Goal: Transaction & Acquisition: Download file/media

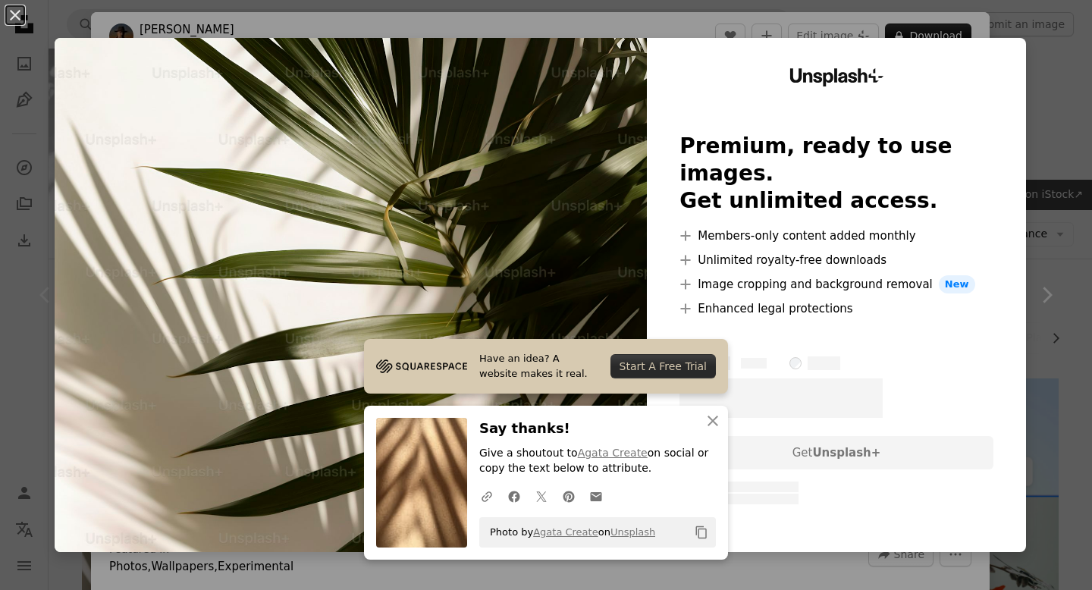
scroll to position [194, 0]
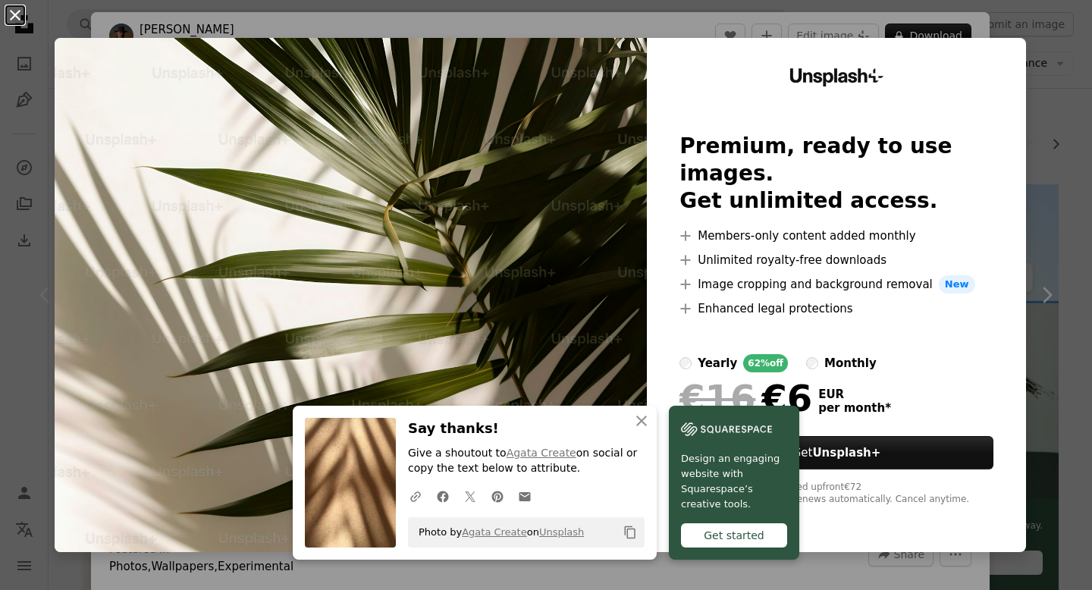
click at [15, 18] on button "An X shape" at bounding box center [15, 15] width 18 height 18
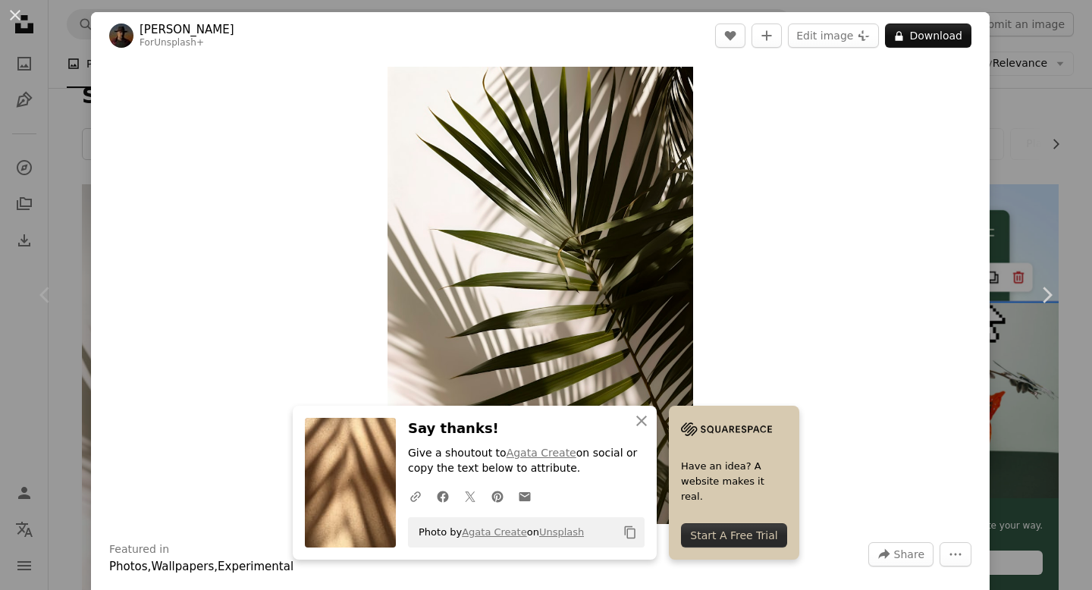
click at [757, 378] on div "Zoom in" at bounding box center [540, 295] width 898 height 472
click at [647, 422] on icon "button" at bounding box center [641, 420] width 11 height 11
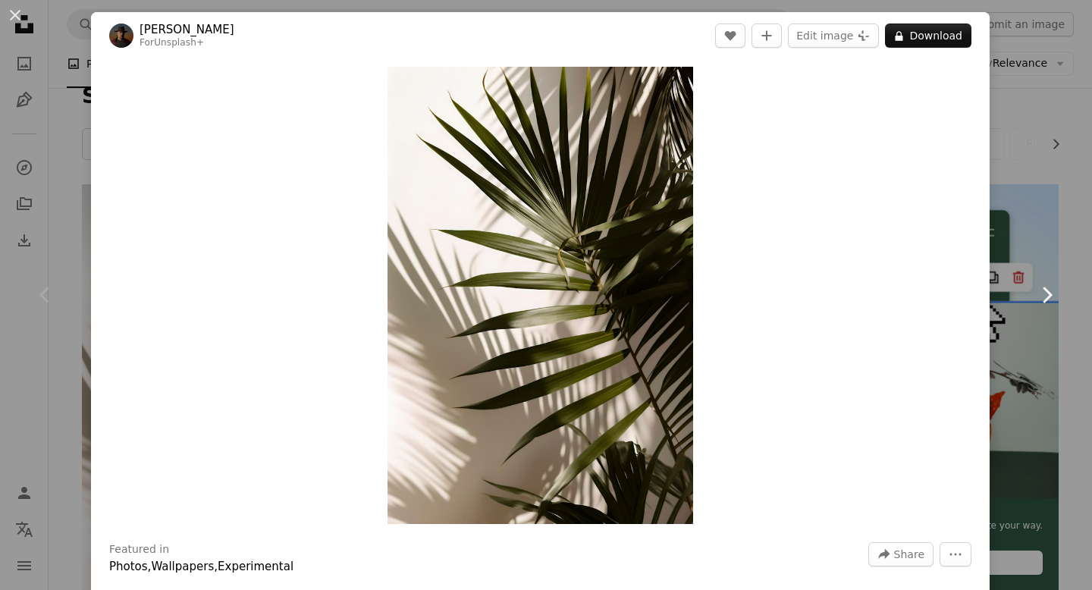
click at [1052, 236] on link "Chevron right" at bounding box center [1046, 295] width 91 height 146
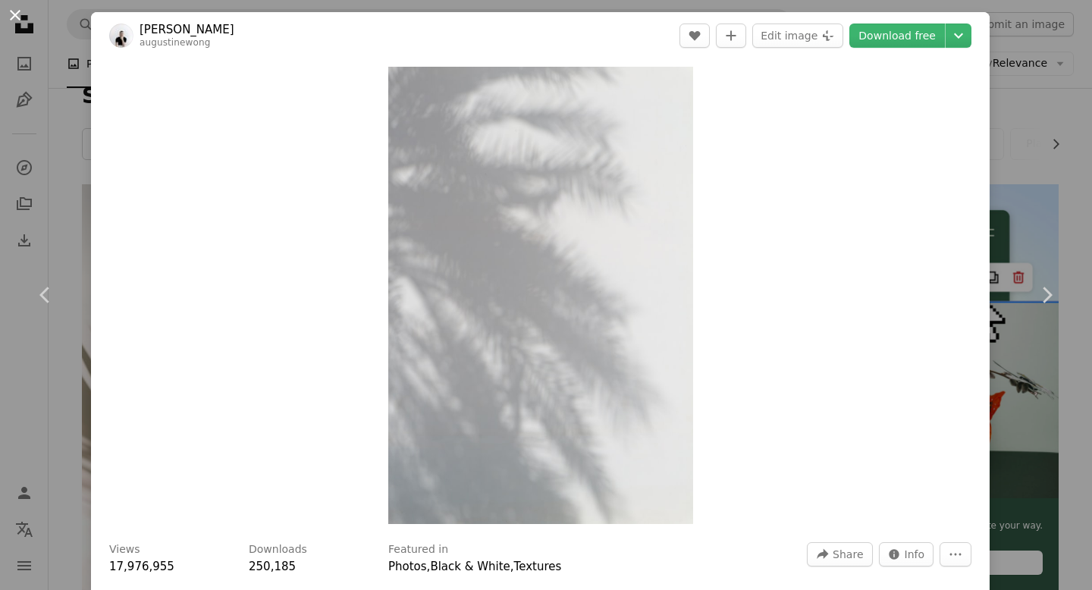
click at [12, 14] on button "An X shape" at bounding box center [15, 15] width 18 height 18
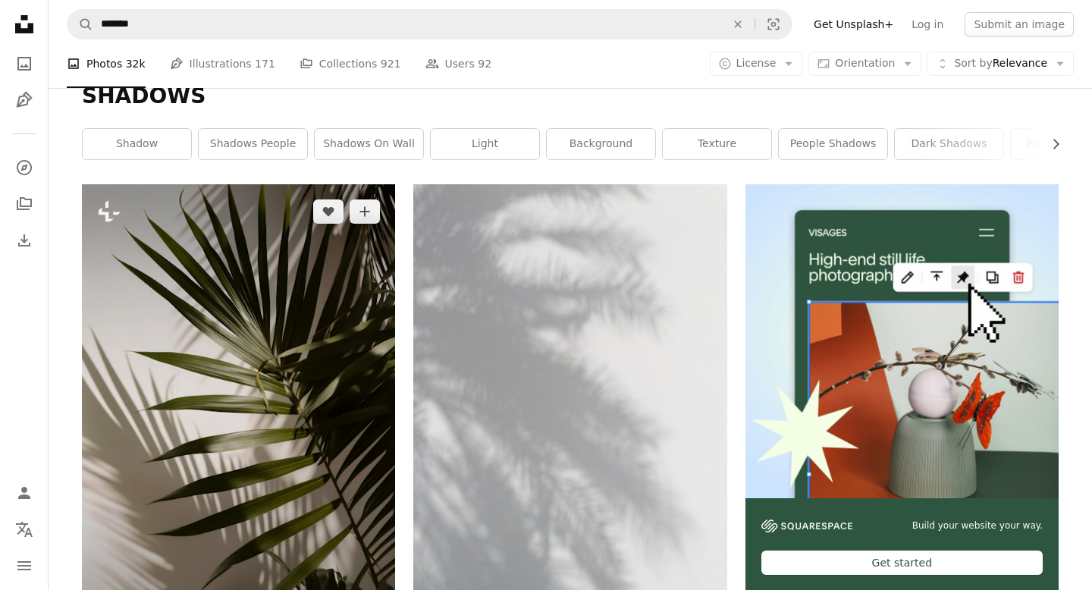
click at [340, 304] on img at bounding box center [238, 418] width 313 height 469
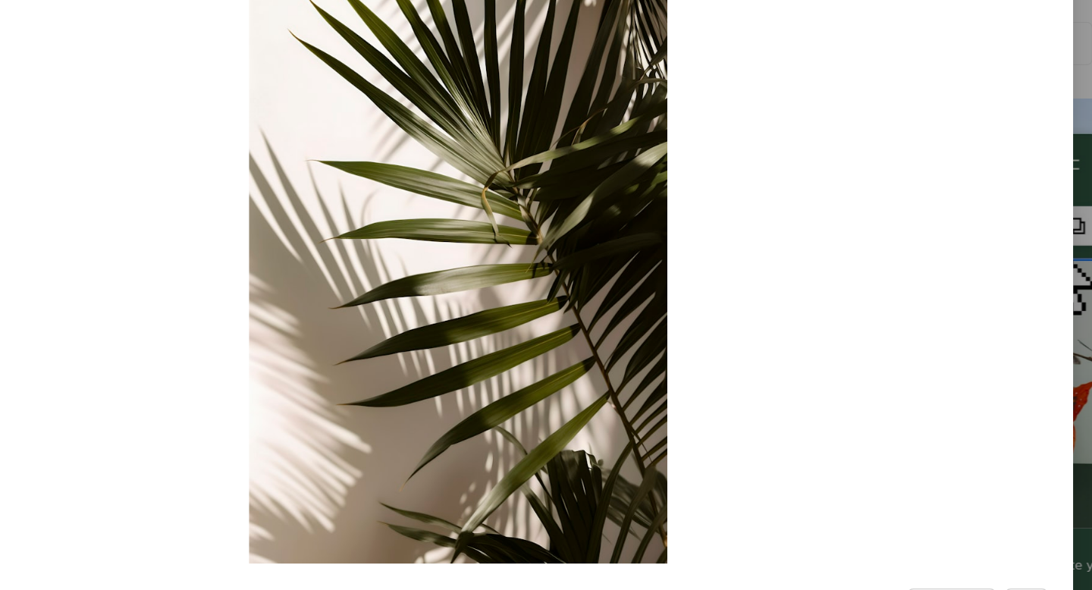
click at [301, 278] on div "Zoom in" at bounding box center [540, 295] width 898 height 472
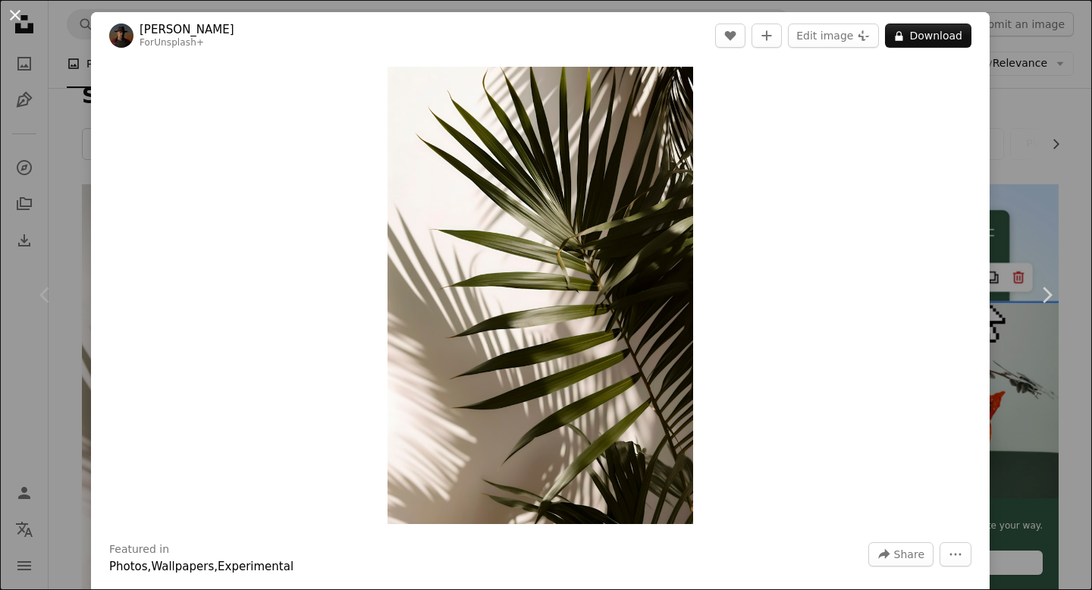
click at [16, 19] on button "An X shape" at bounding box center [15, 15] width 18 height 18
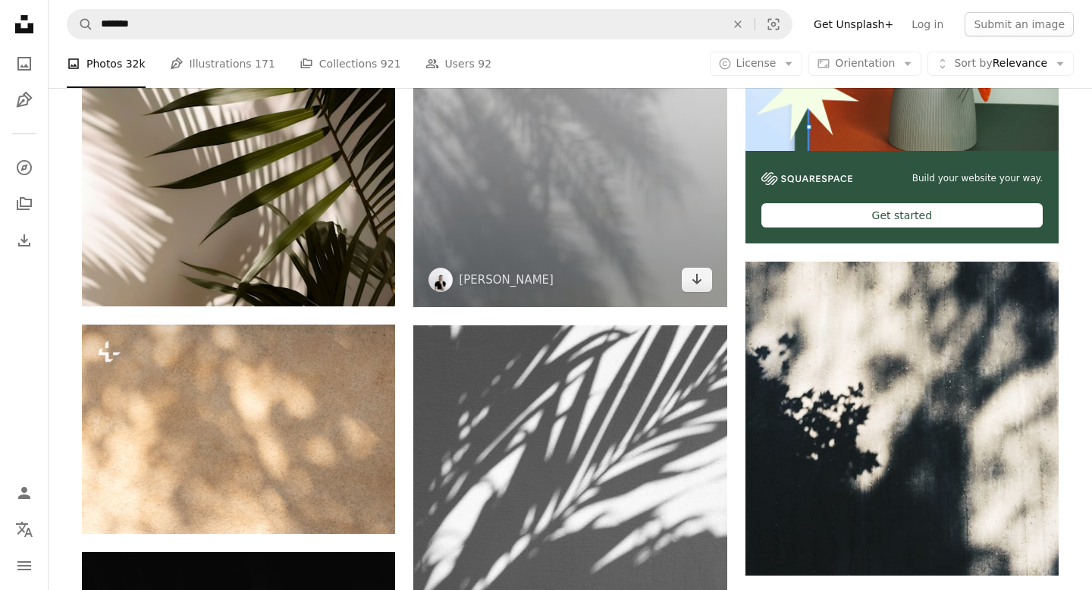
scroll to position [548, 0]
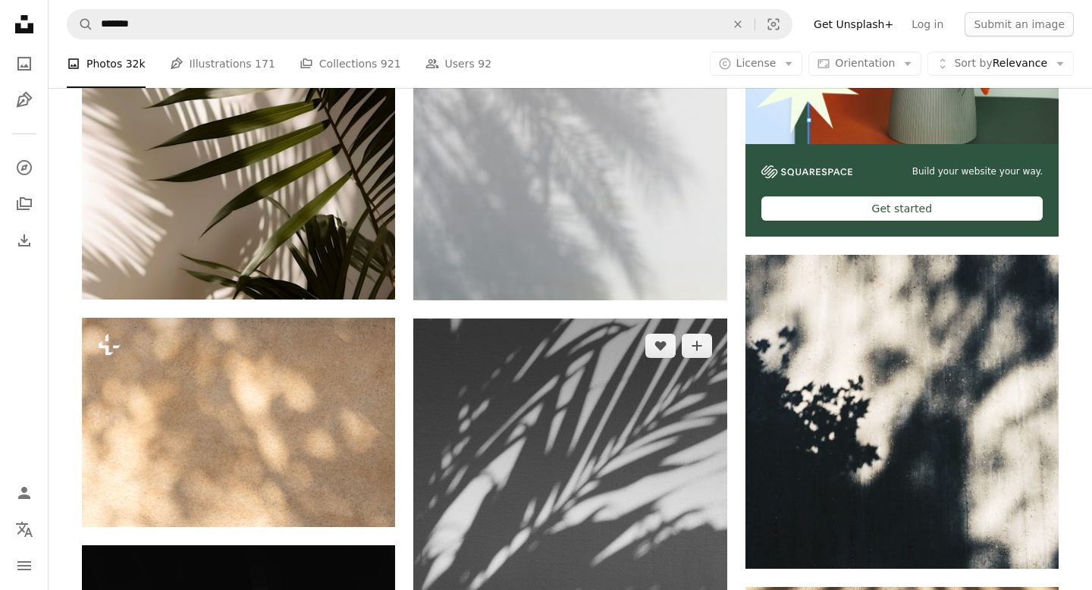
click at [593, 369] on img at bounding box center [569, 553] width 313 height 470
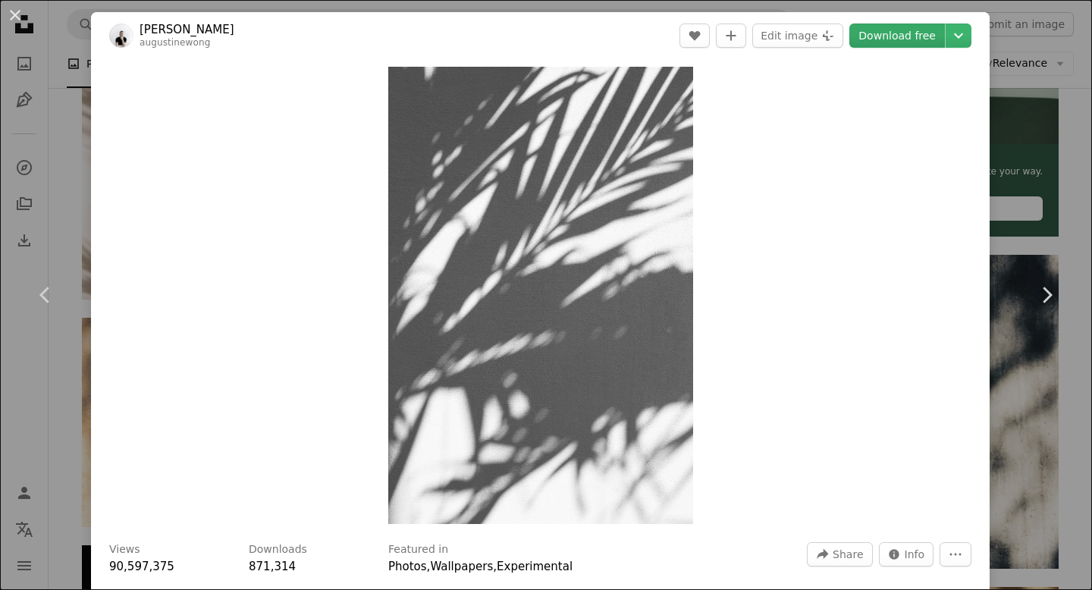
click at [917, 41] on link "Download free" at bounding box center [897, 36] width 96 height 24
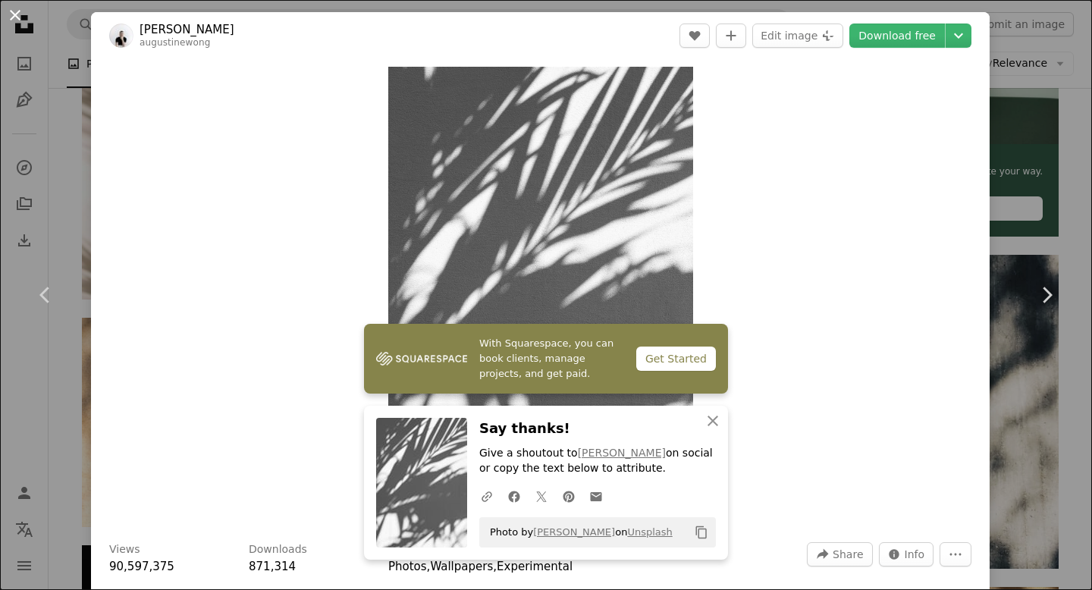
click at [10, 13] on button "An X shape" at bounding box center [15, 15] width 18 height 18
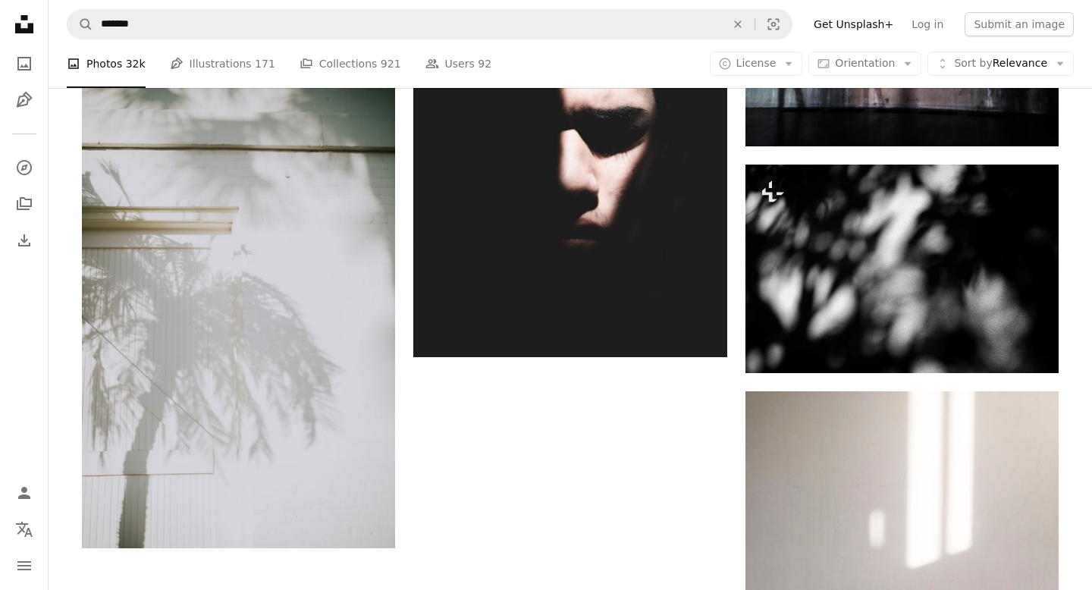
scroll to position [2579, 0]
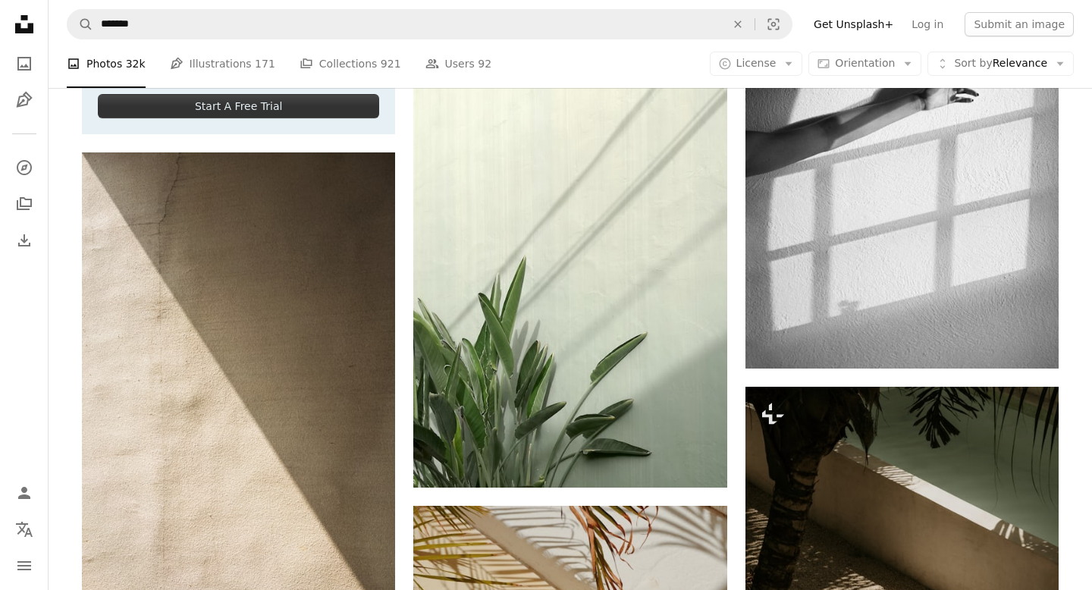
scroll to position [4987, 0]
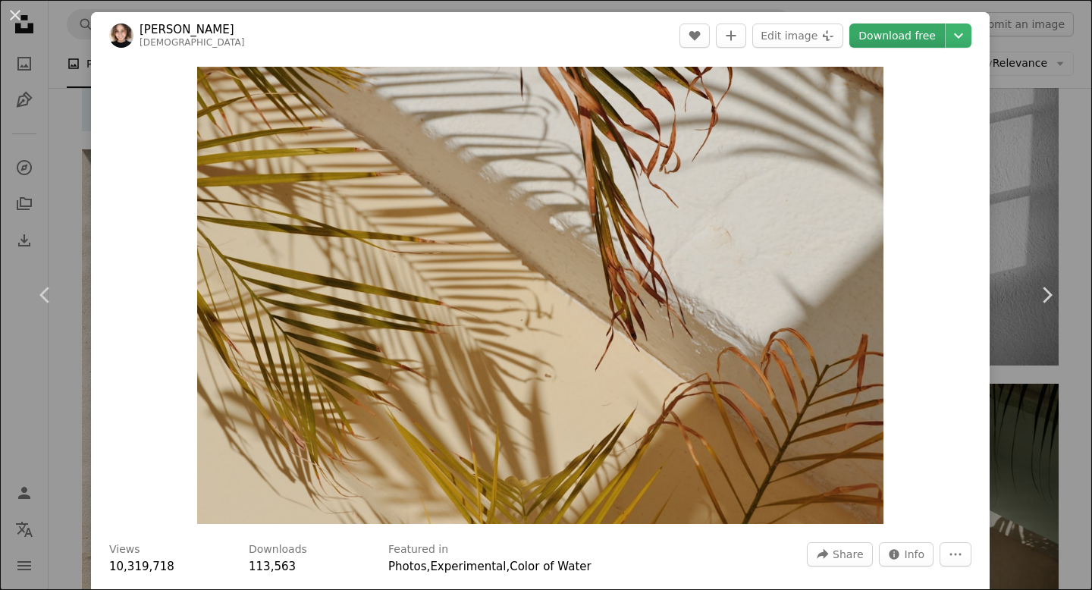
click at [925, 41] on link "Download free" at bounding box center [897, 36] width 96 height 24
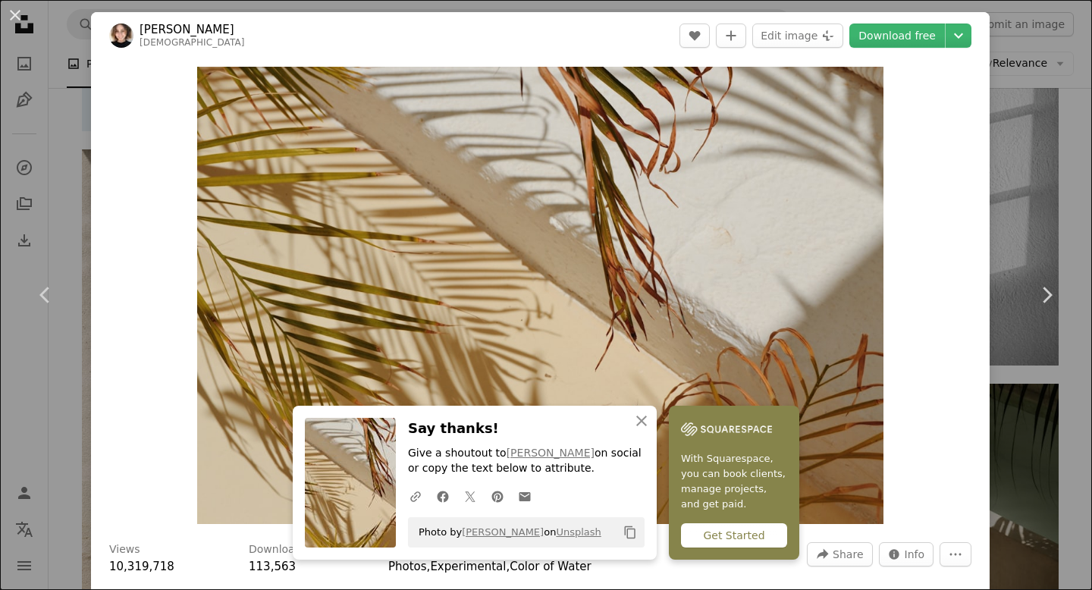
click at [80, 143] on div "An X shape Chevron left Chevron right An X shape Close Say thanks! Give a shout…" at bounding box center [546, 295] width 1092 height 590
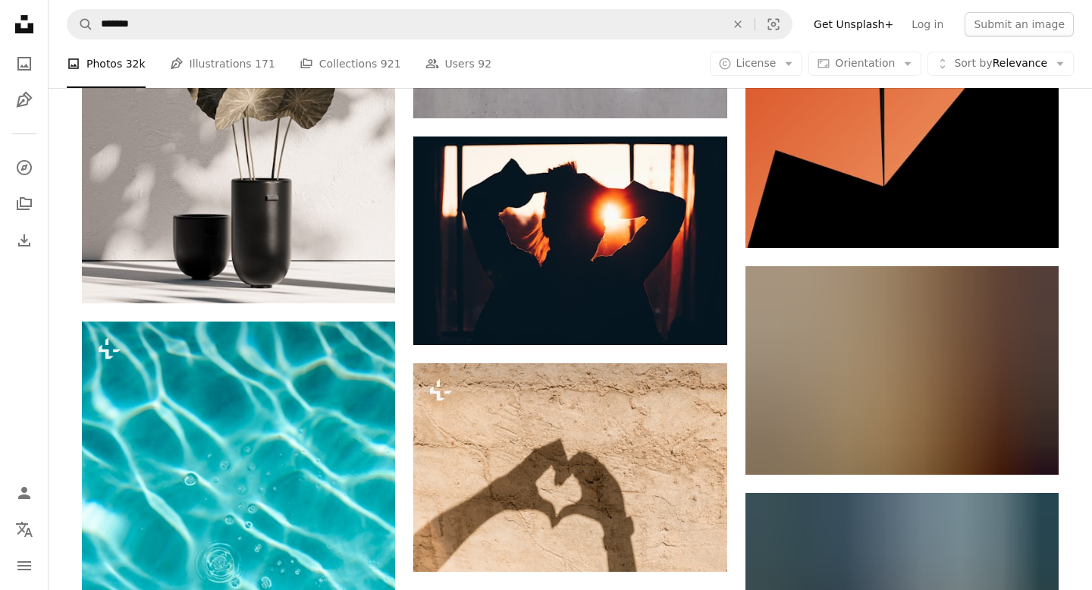
scroll to position [10560, 0]
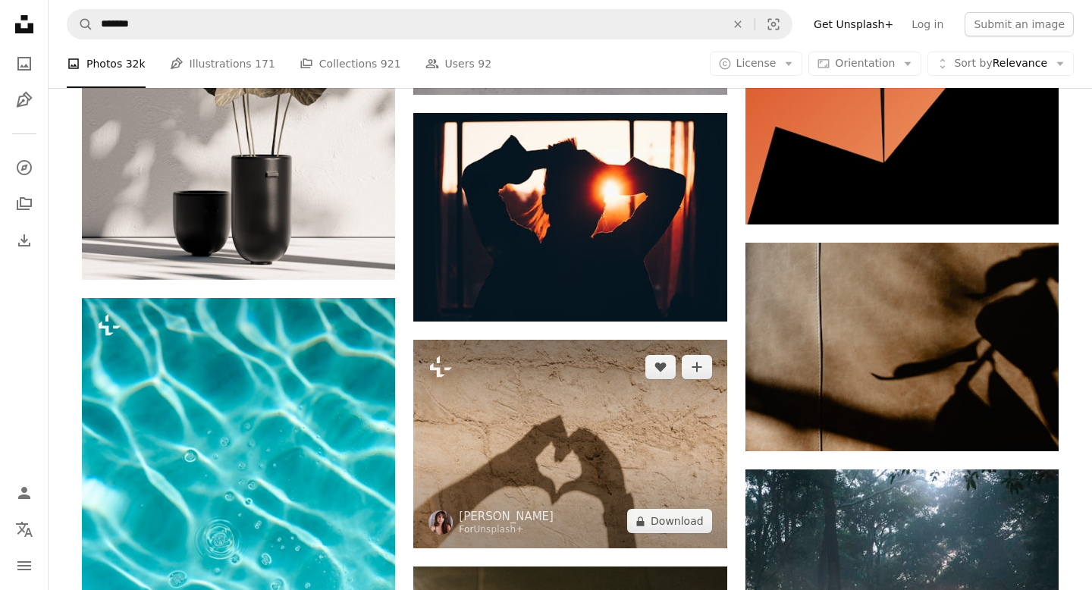
click at [511, 340] on img at bounding box center [569, 444] width 313 height 209
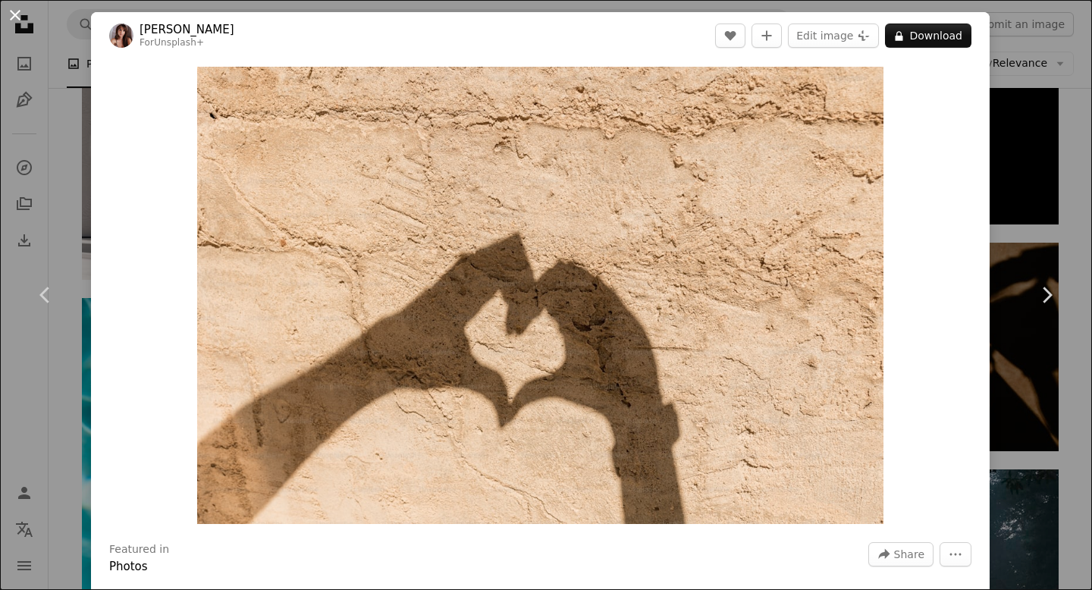
click at [11, 12] on button "An X shape" at bounding box center [15, 15] width 18 height 18
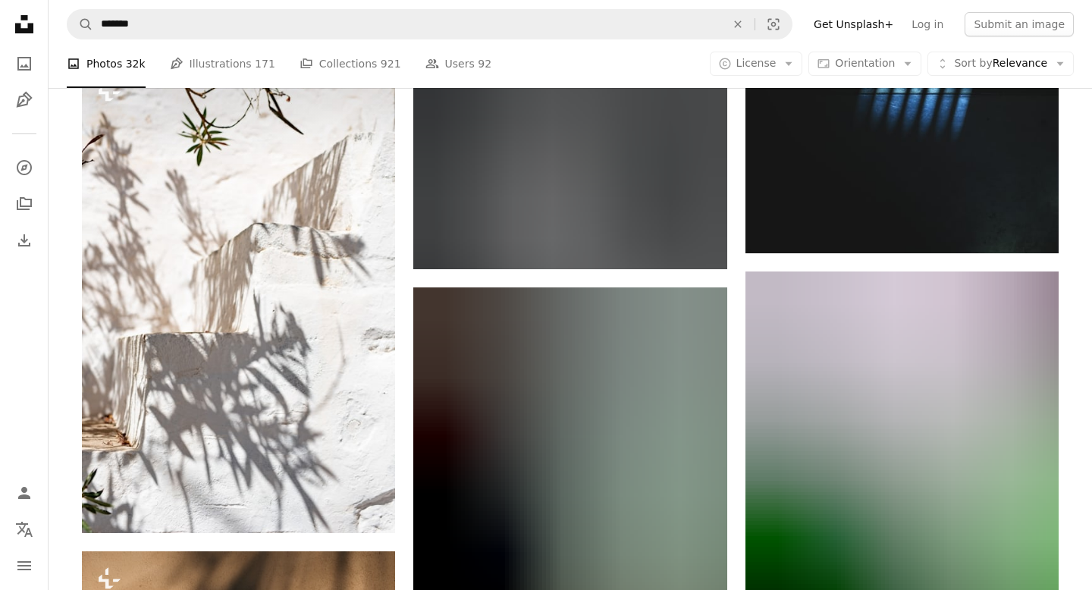
scroll to position [12943, 0]
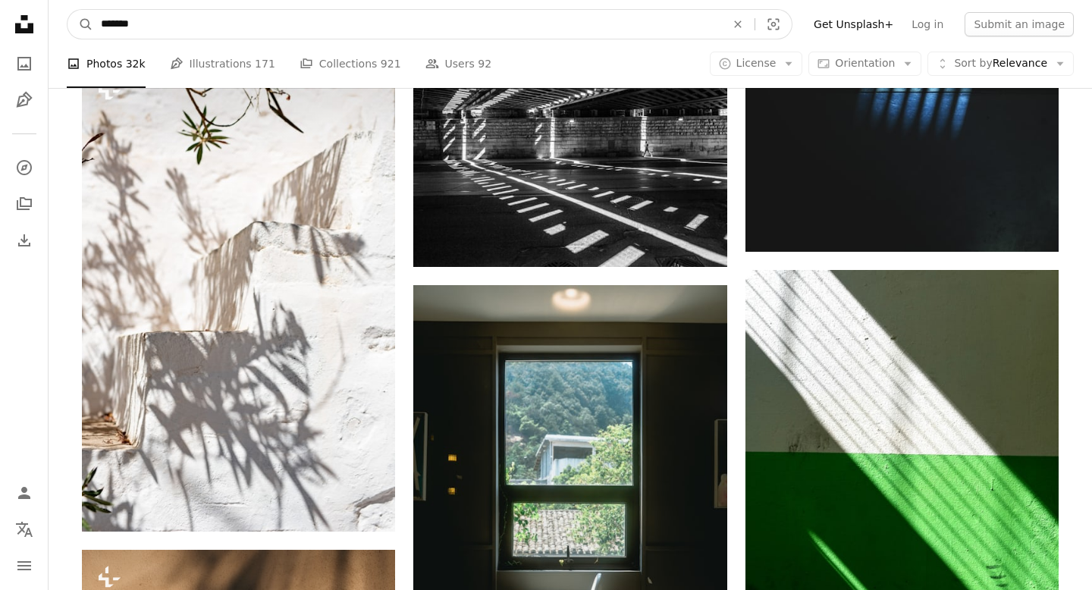
click at [252, 20] on input "*******" at bounding box center [407, 24] width 628 height 29
type input "**********"
click button "A magnifying glass" at bounding box center [80, 24] width 26 height 29
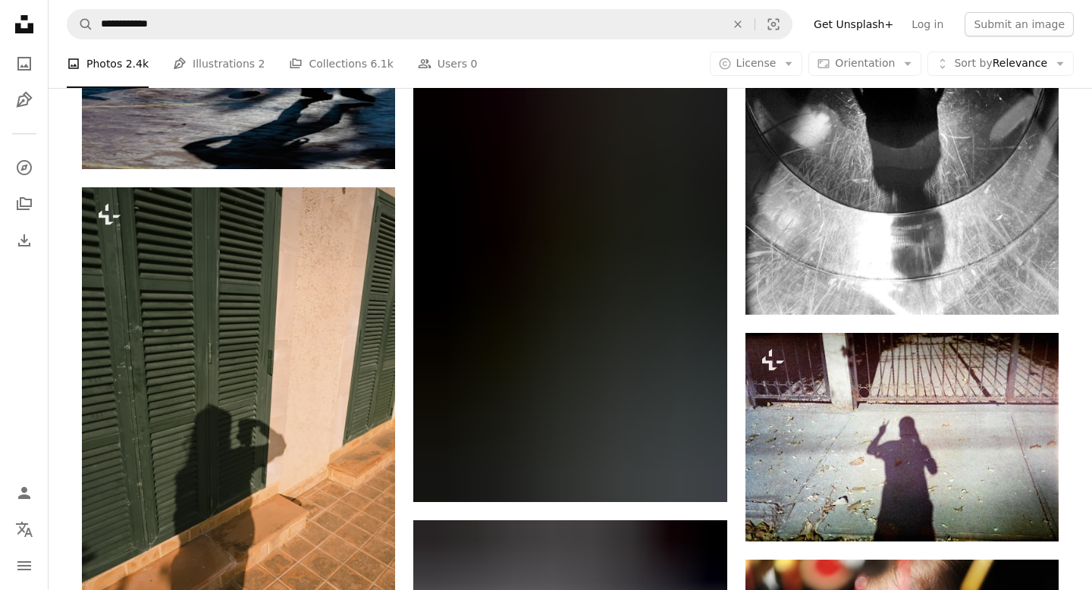
scroll to position [930, 0]
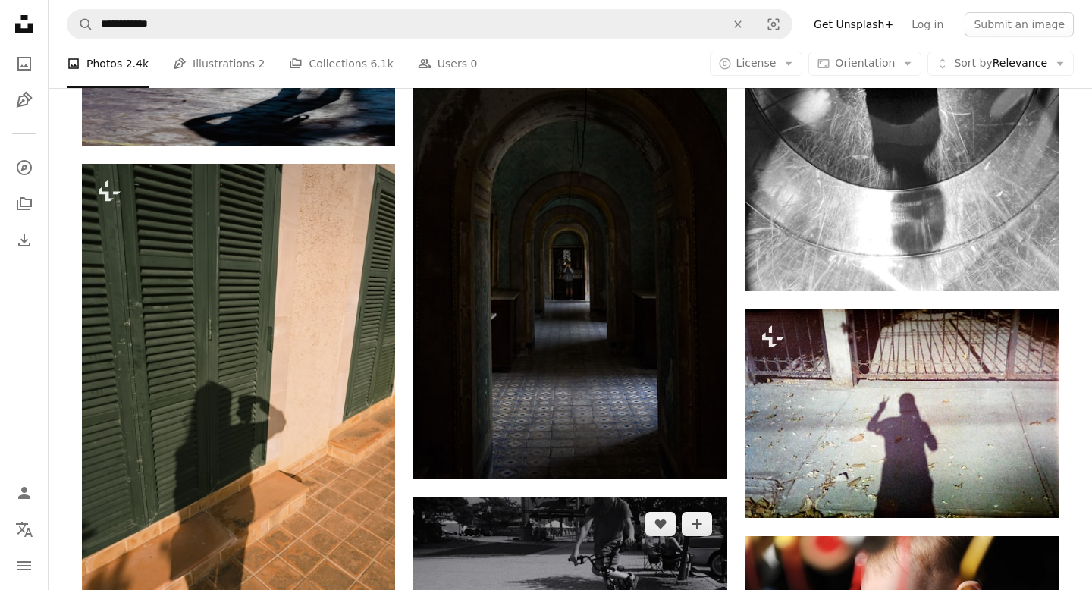
click at [585, 497] on img at bounding box center [569, 601] width 313 height 209
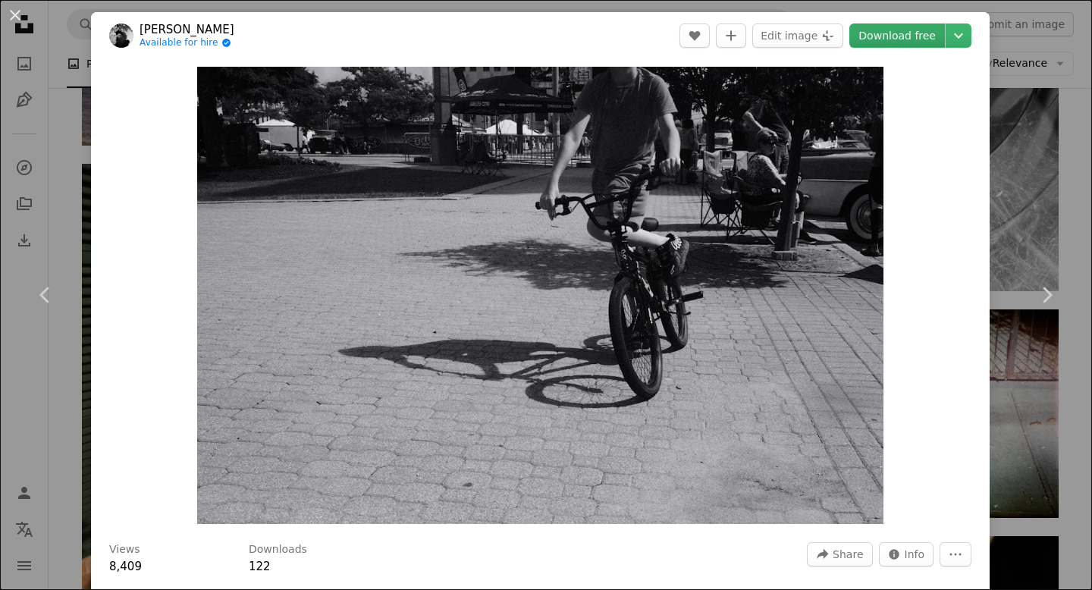
click at [937, 37] on link "Download free" at bounding box center [897, 36] width 96 height 24
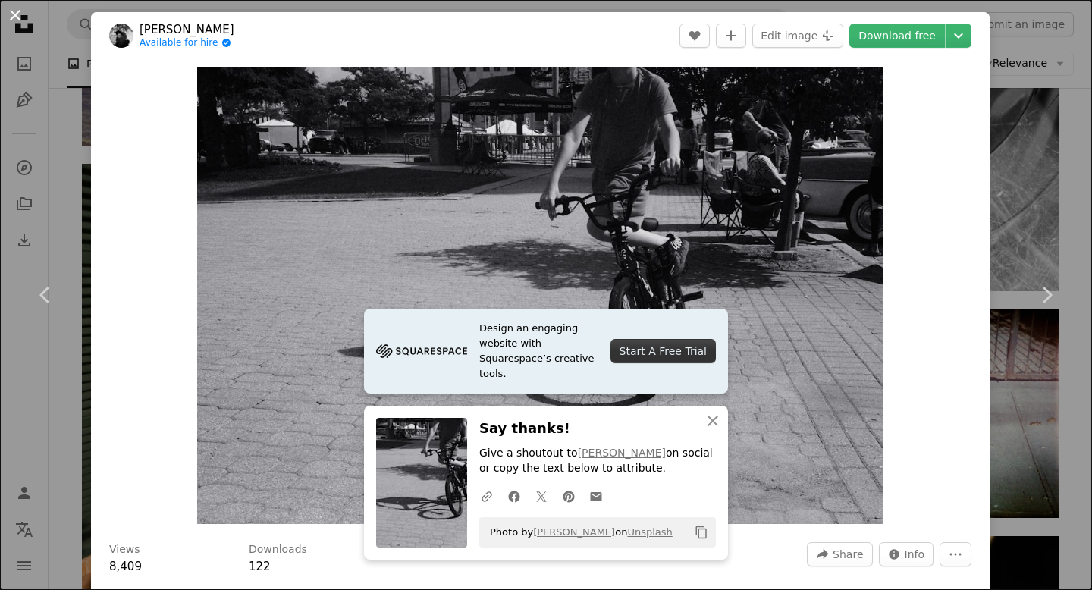
click at [16, 13] on button "An X shape" at bounding box center [15, 15] width 18 height 18
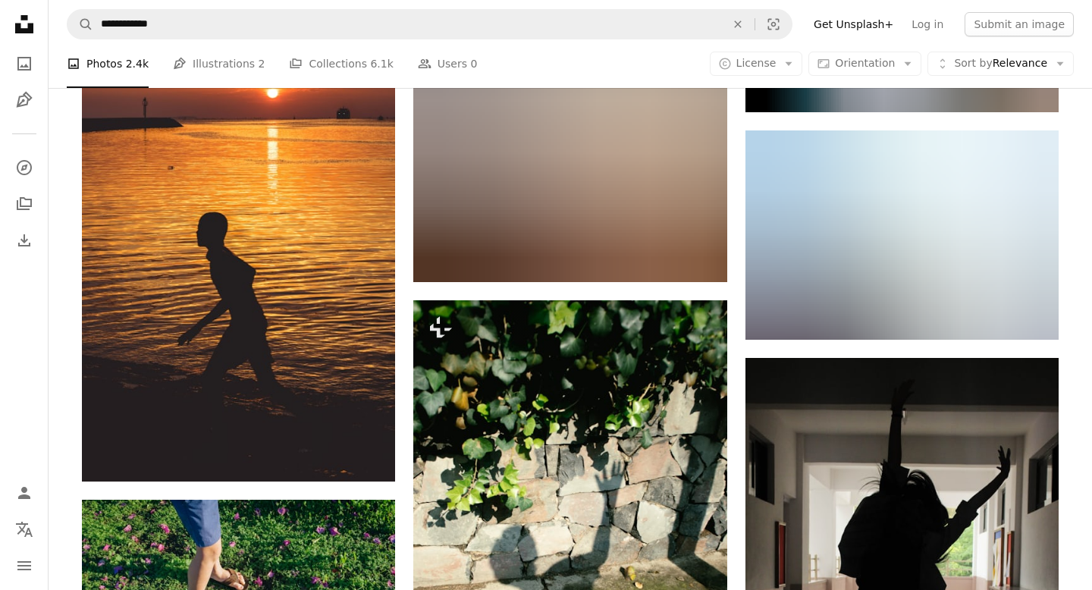
scroll to position [1788, 0]
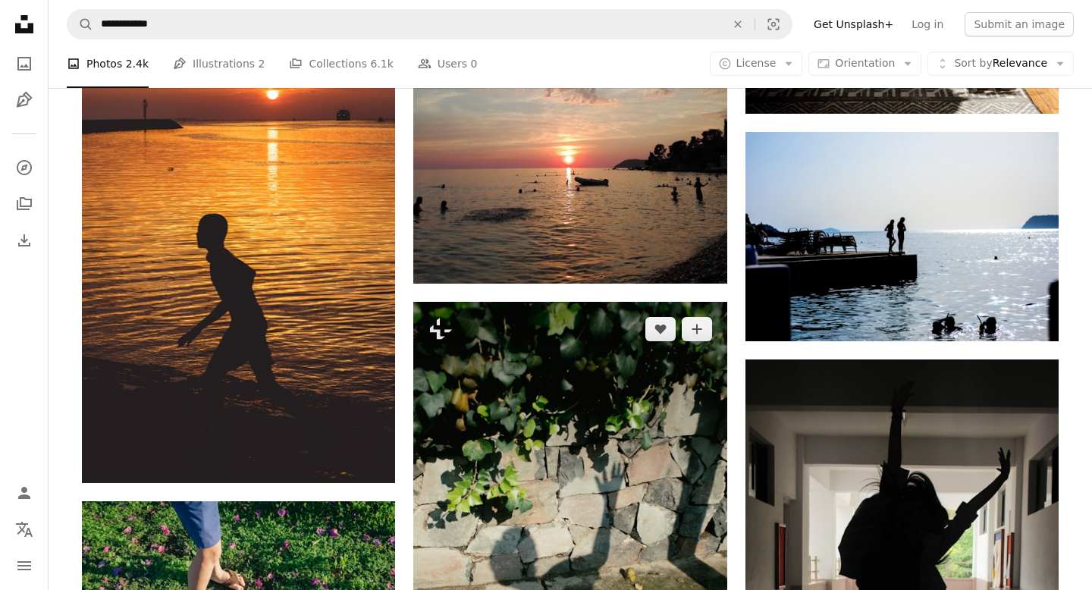
click at [488, 302] on img at bounding box center [569, 537] width 313 height 470
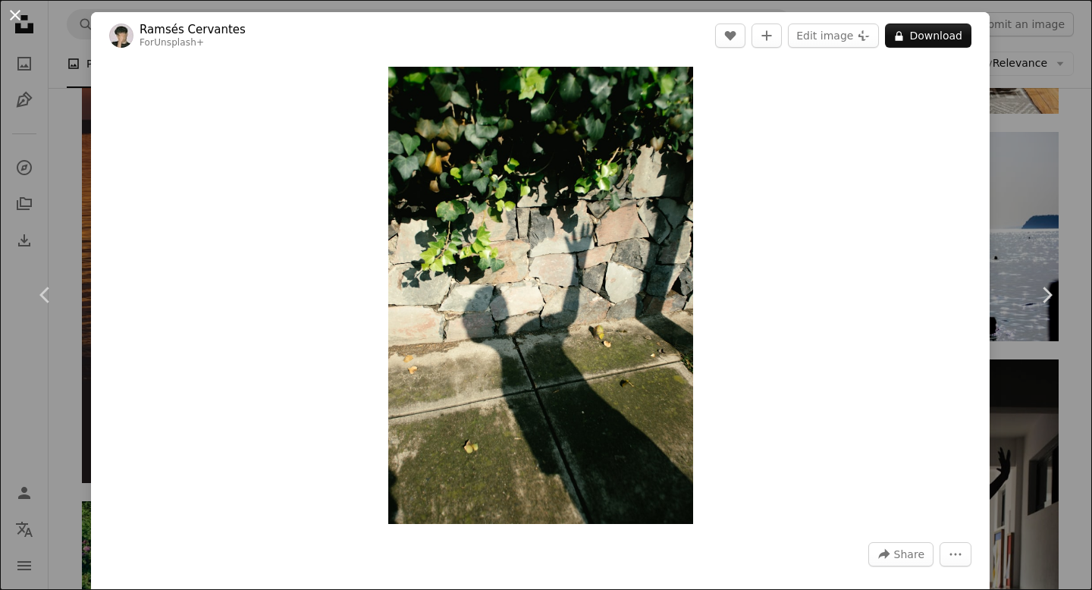
click at [19, 24] on button "An X shape" at bounding box center [15, 15] width 18 height 18
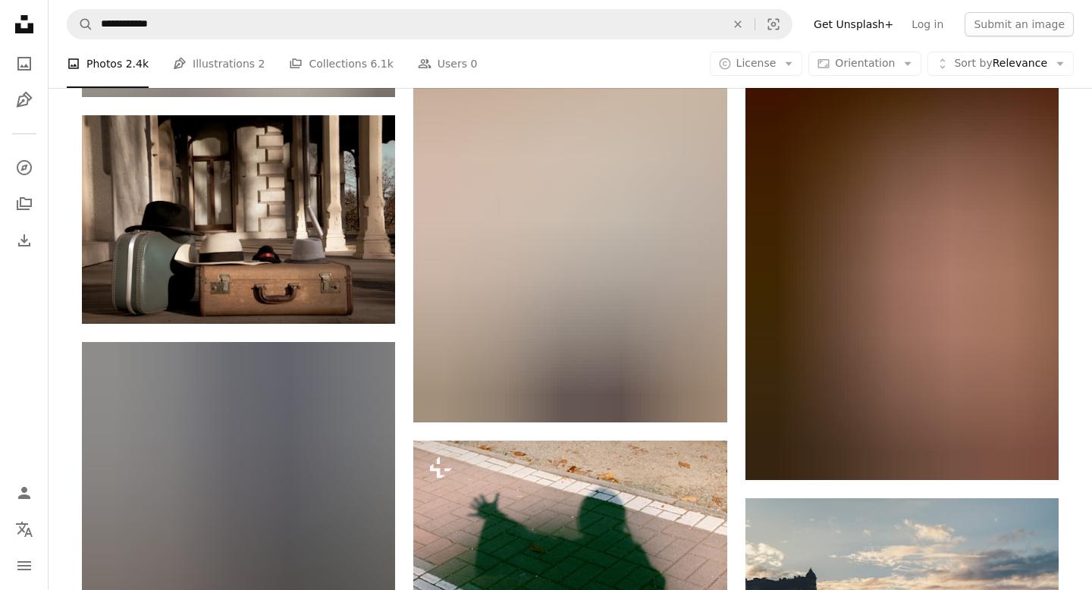
scroll to position [2615, 0]
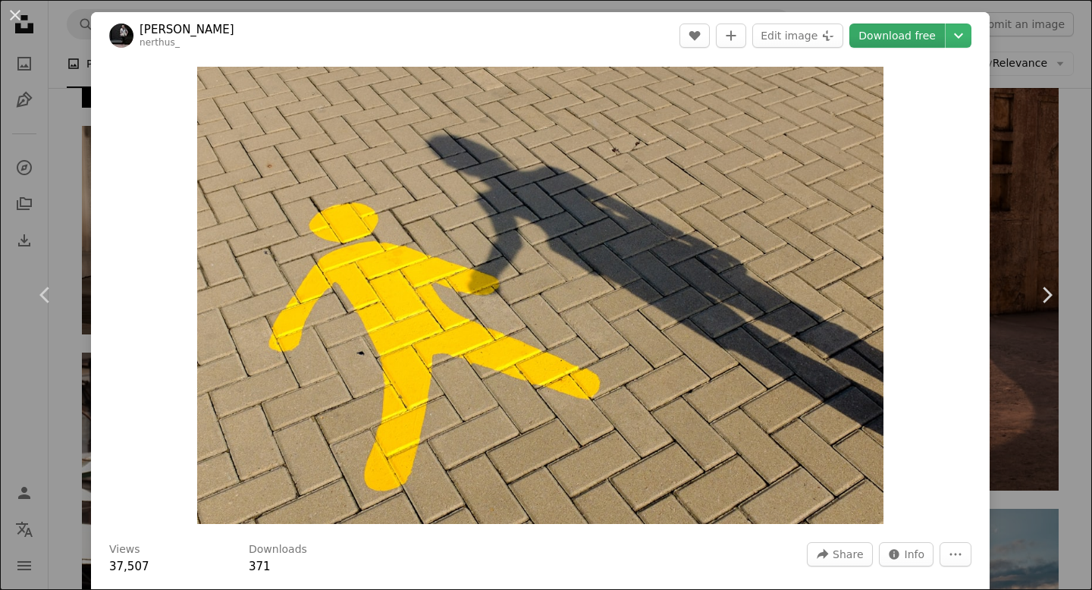
click at [934, 39] on link "Download free" at bounding box center [897, 36] width 96 height 24
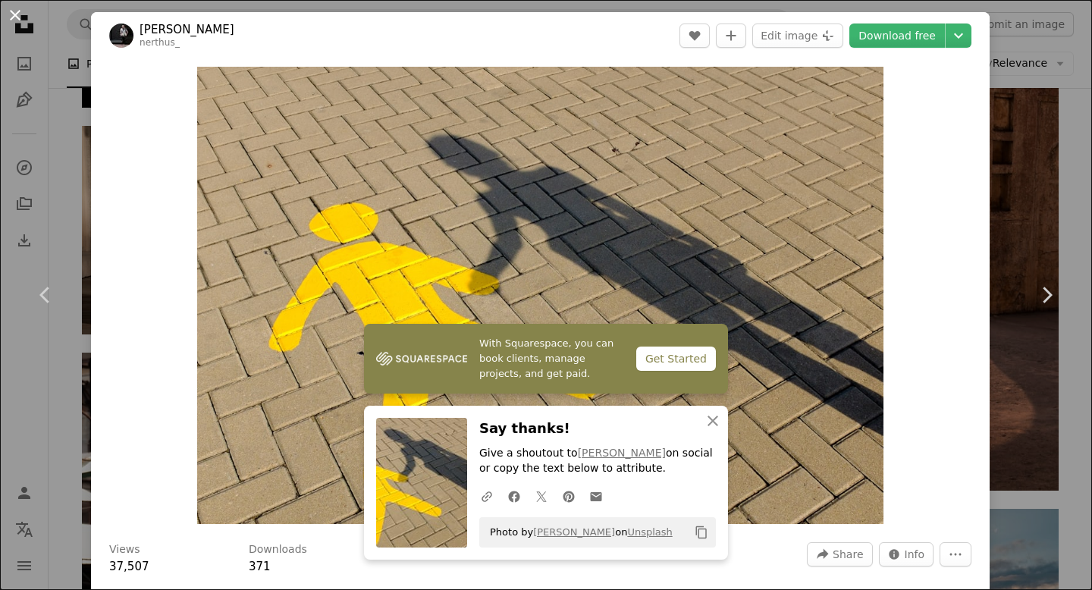
click at [11, 16] on button "An X shape" at bounding box center [15, 15] width 18 height 18
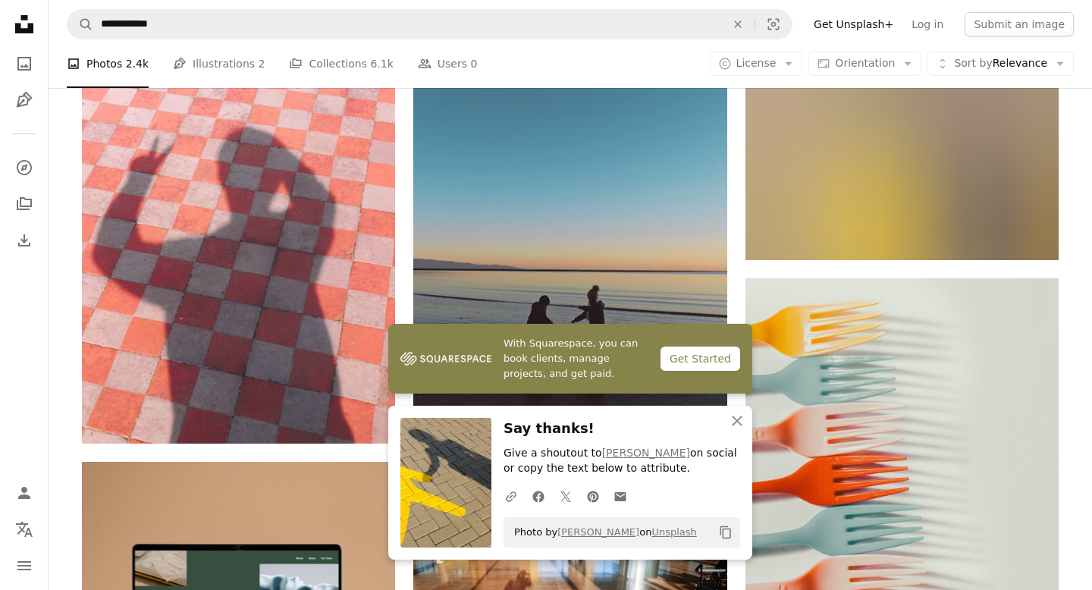
scroll to position [3518, 0]
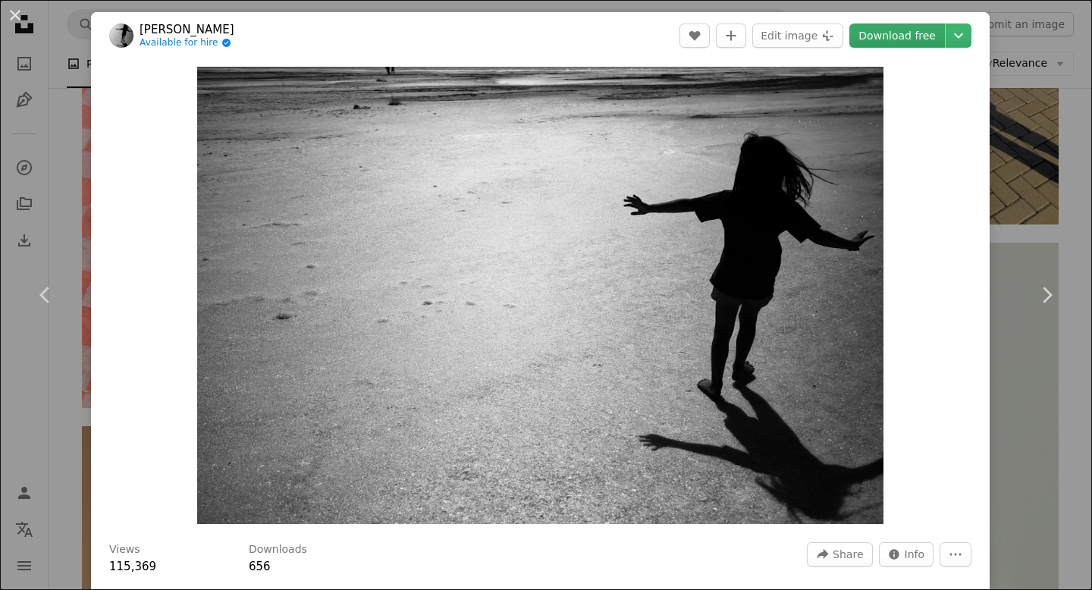
click at [917, 39] on link "Download free" at bounding box center [897, 36] width 96 height 24
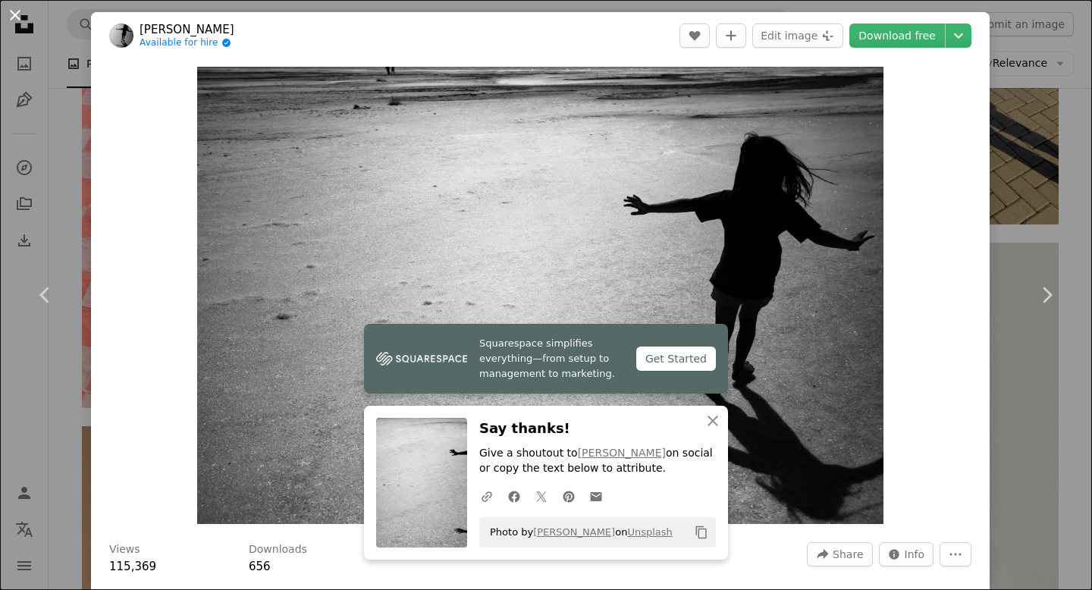
click at [23, 17] on button "An X shape" at bounding box center [15, 15] width 18 height 18
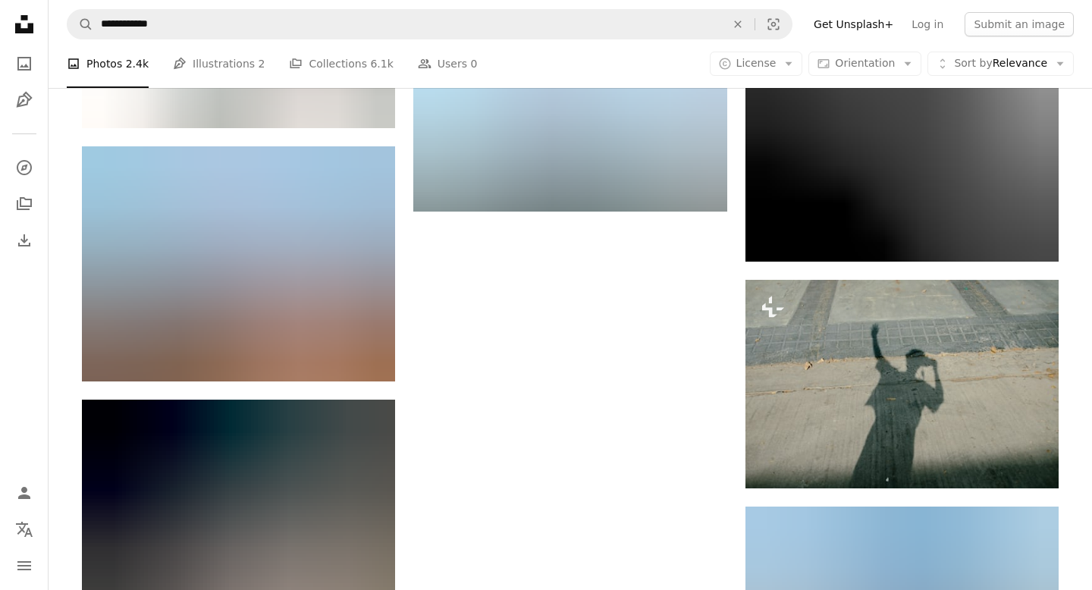
scroll to position [4507, 0]
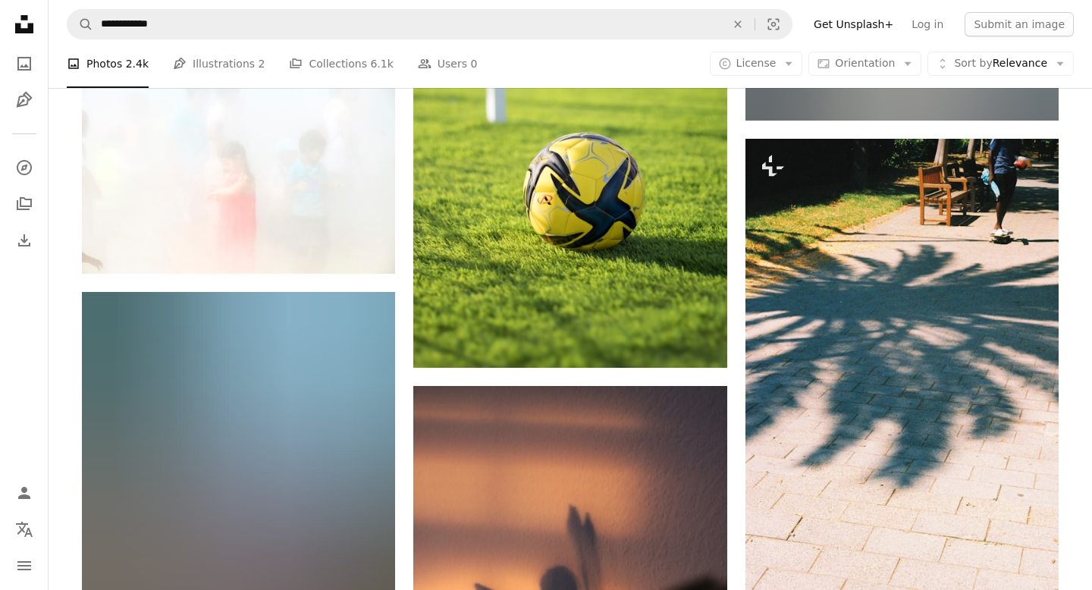
scroll to position [5718, 0]
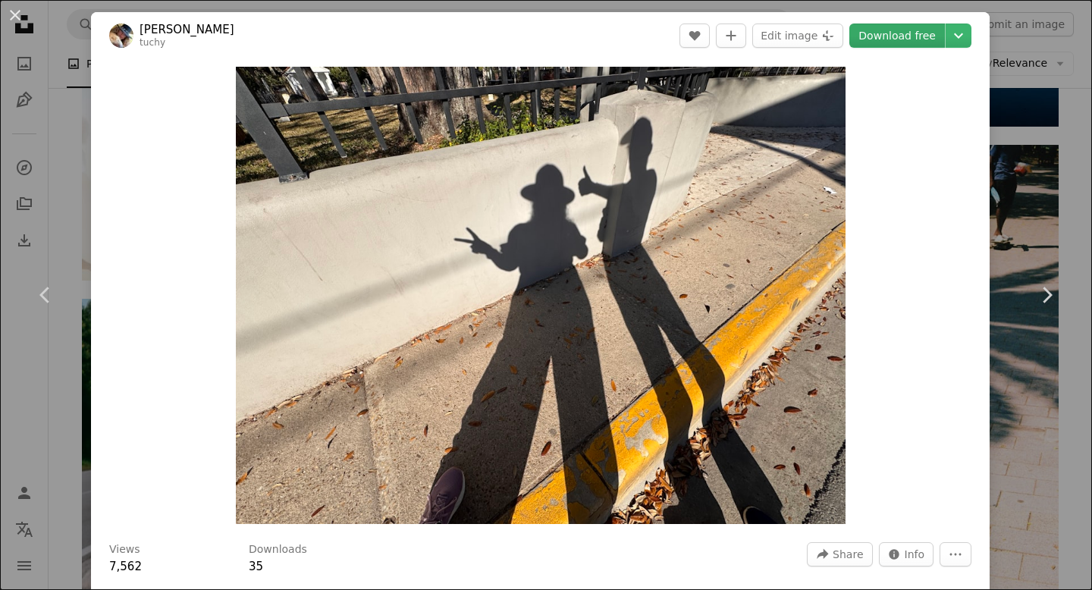
click at [925, 42] on link "Download free" at bounding box center [897, 36] width 96 height 24
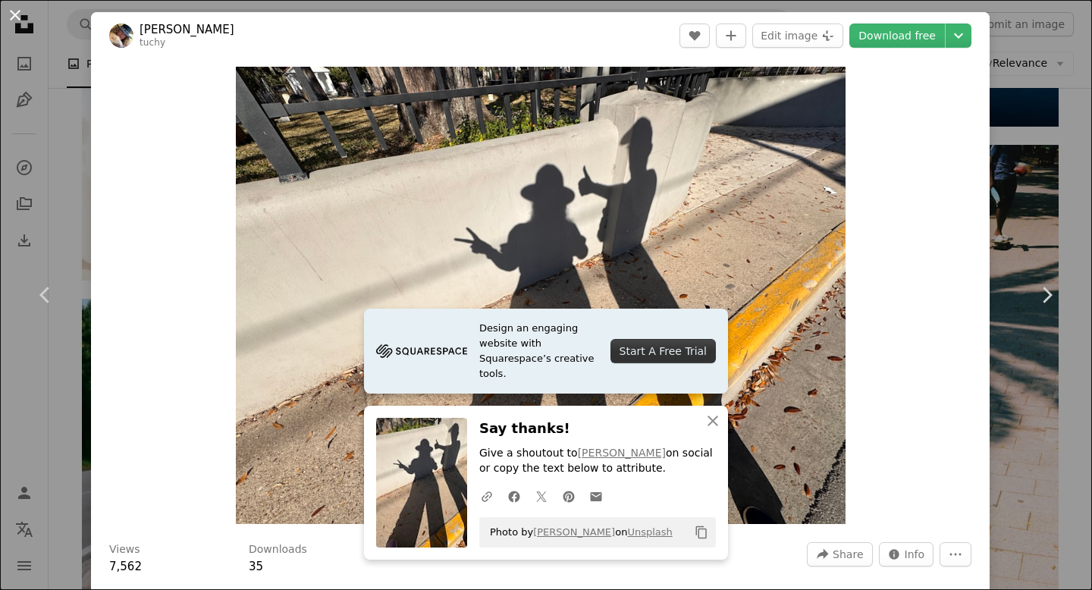
click at [8, 11] on button "An X shape" at bounding box center [15, 15] width 18 height 18
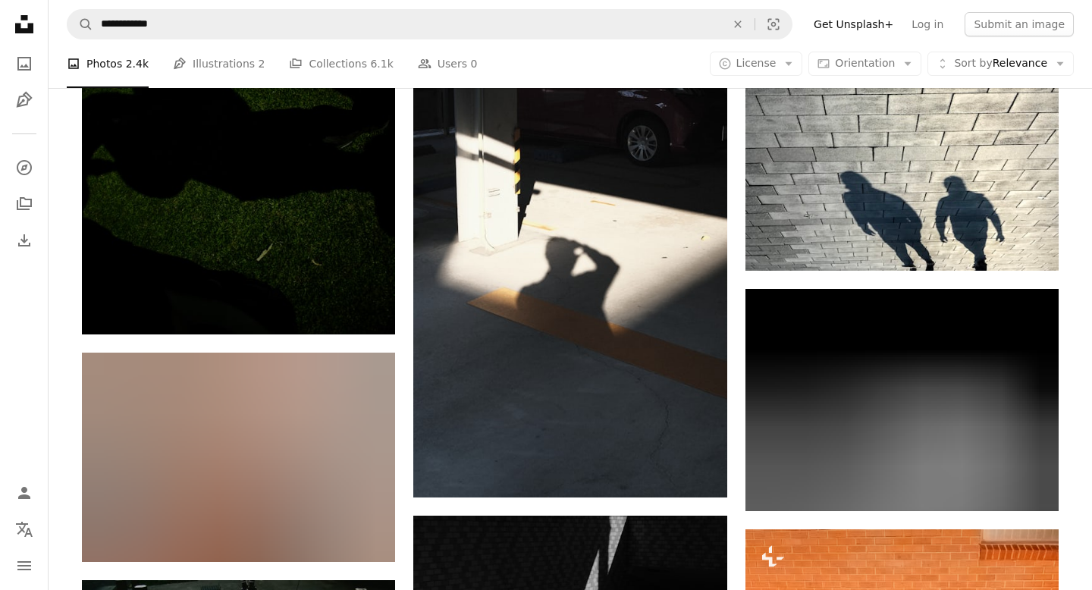
scroll to position [7223, 0]
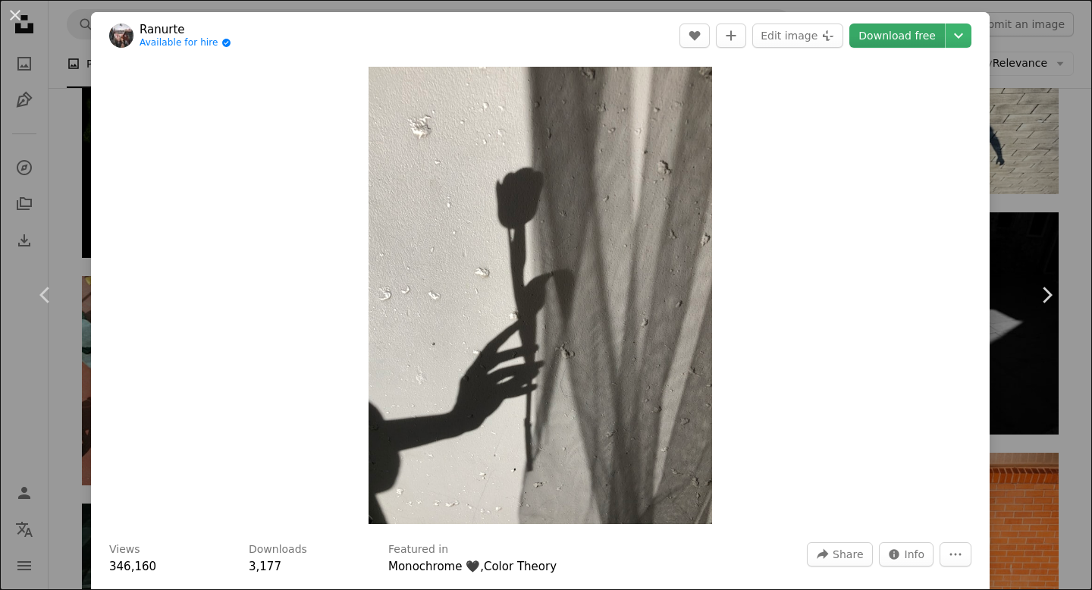
click at [899, 39] on link "Download free" at bounding box center [897, 36] width 96 height 24
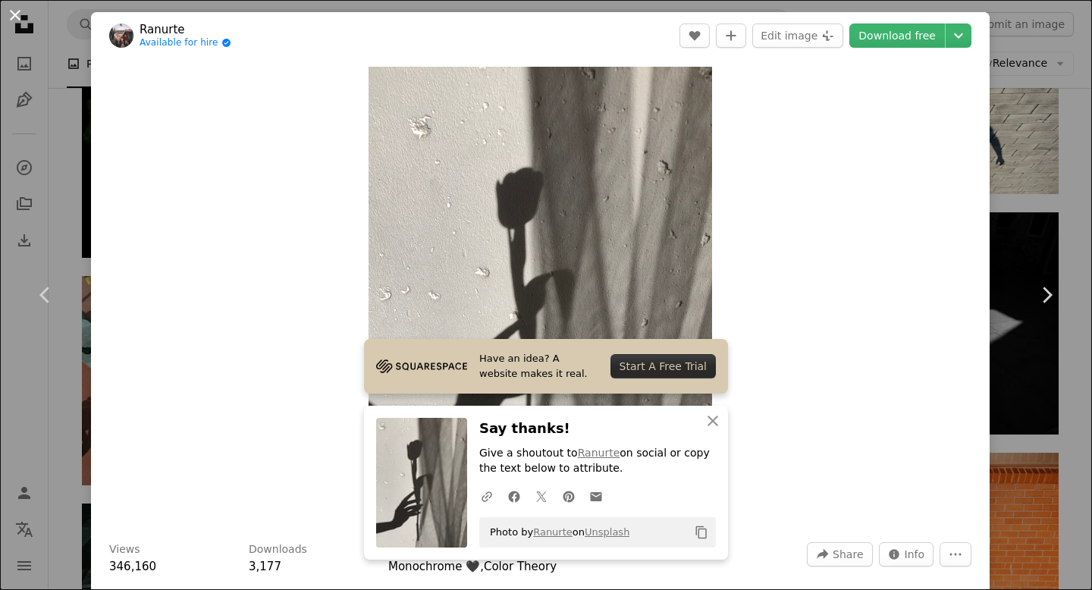
click at [18, 22] on button "An X shape" at bounding box center [15, 15] width 18 height 18
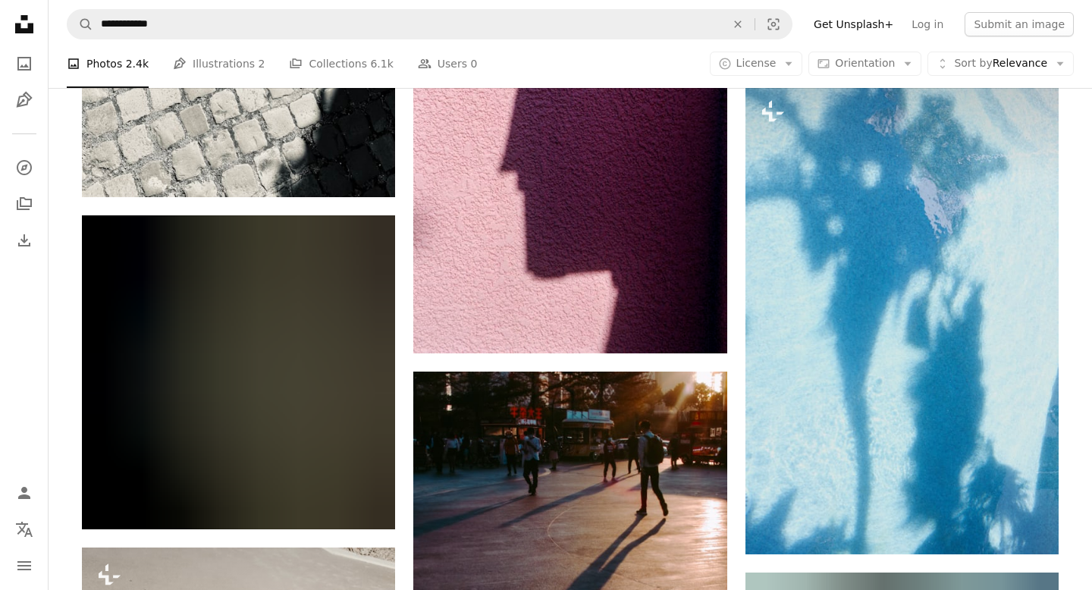
scroll to position [11668, 0]
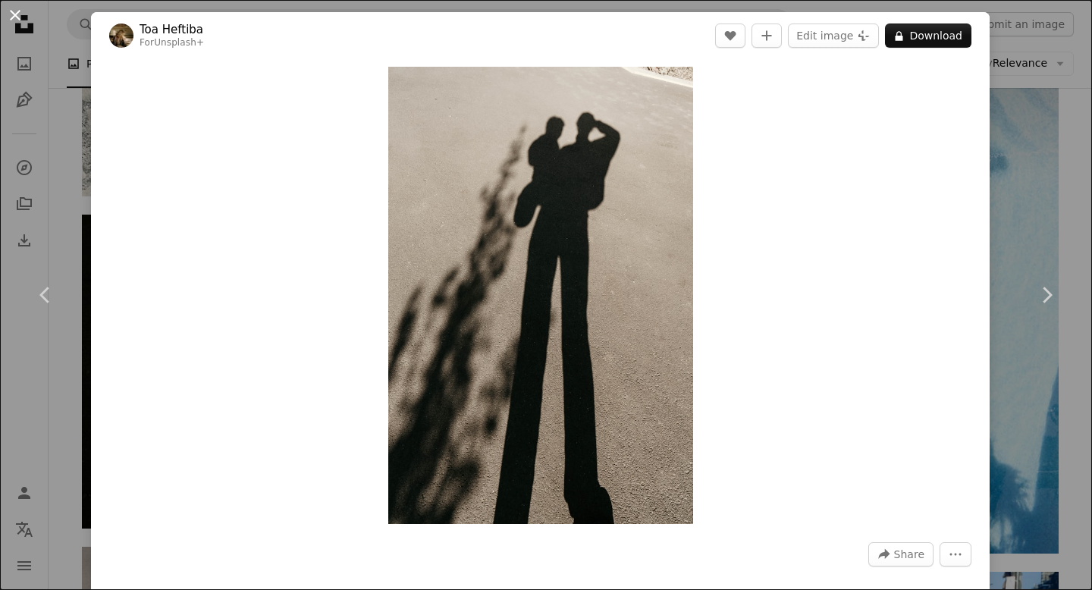
click at [16, 24] on button "An X shape" at bounding box center [15, 15] width 18 height 18
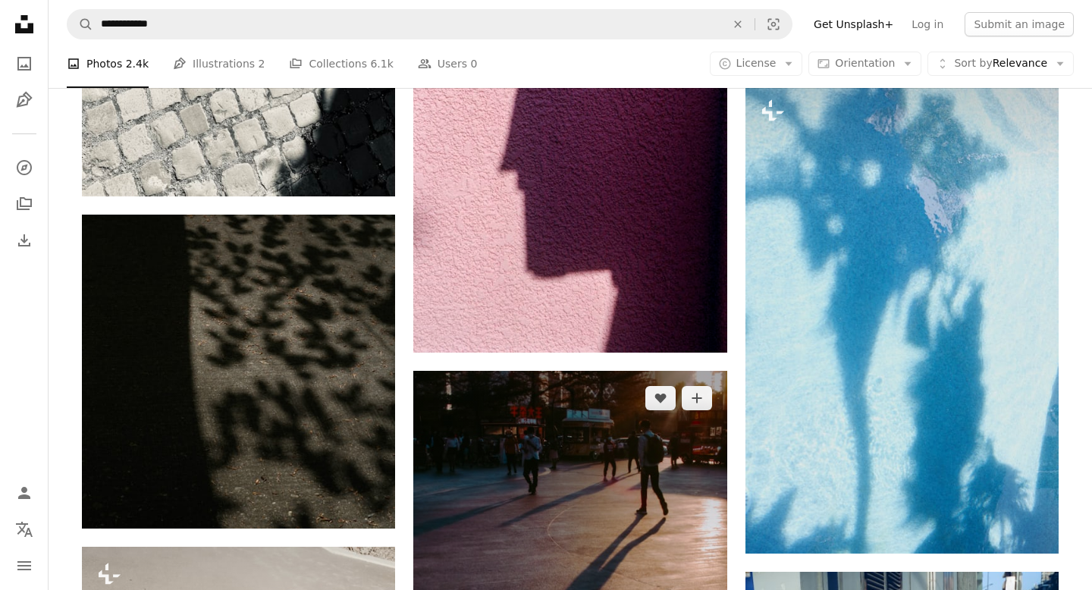
click at [489, 381] on img at bounding box center [569, 580] width 313 height 418
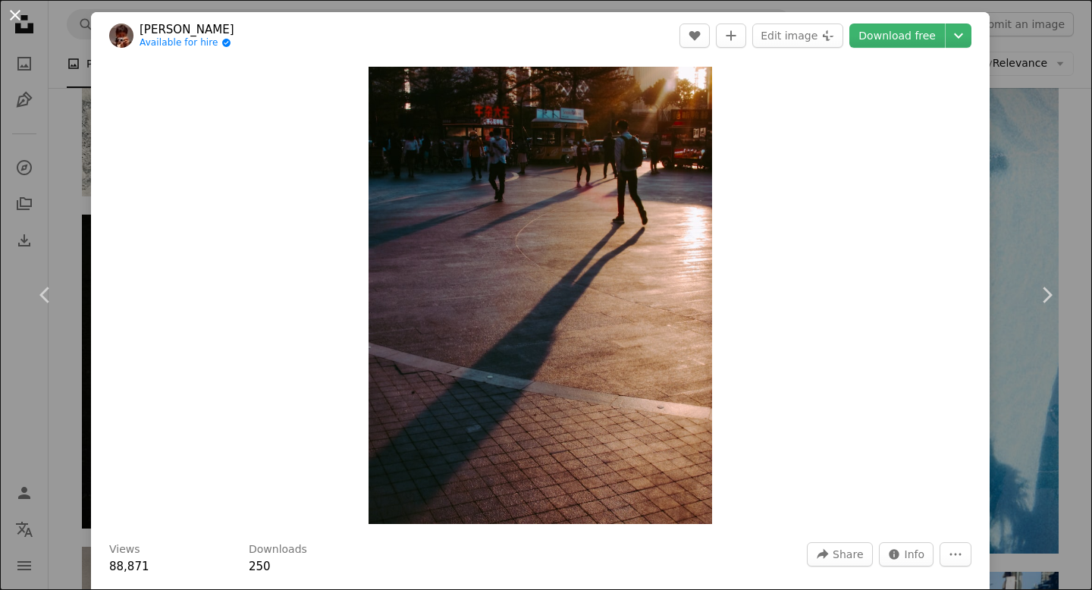
click at [17, 23] on button "An X shape" at bounding box center [15, 15] width 18 height 18
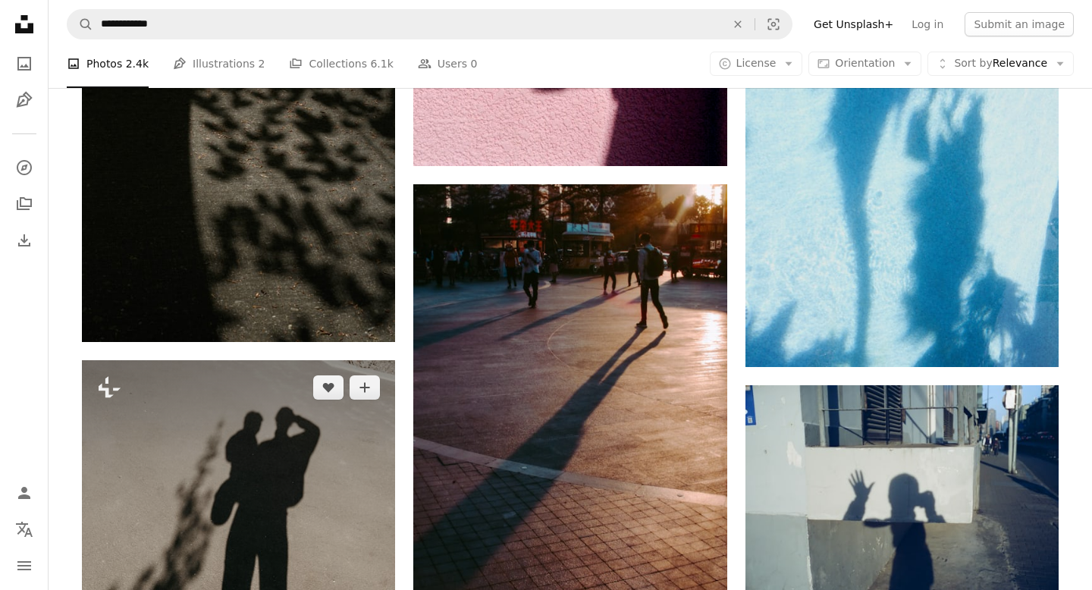
scroll to position [11874, 0]
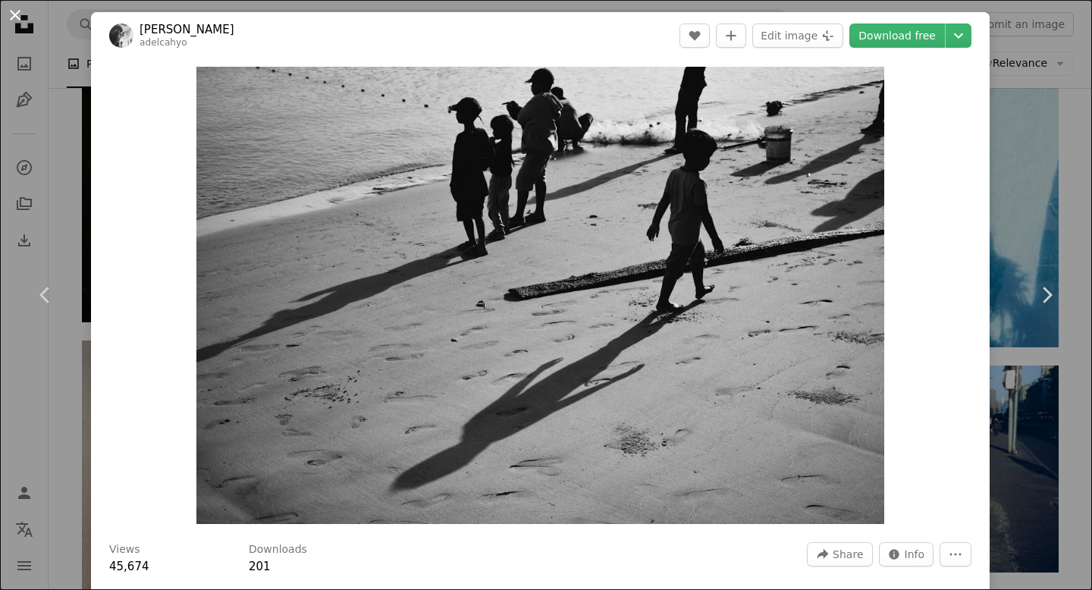
click at [15, 17] on button "An X shape" at bounding box center [15, 15] width 18 height 18
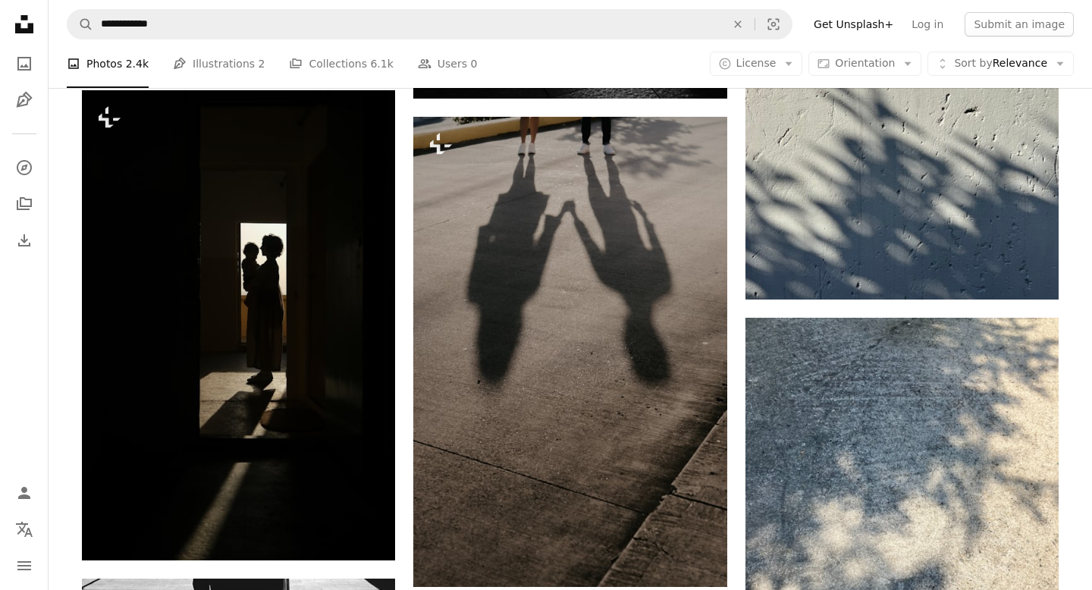
scroll to position [14762, 0]
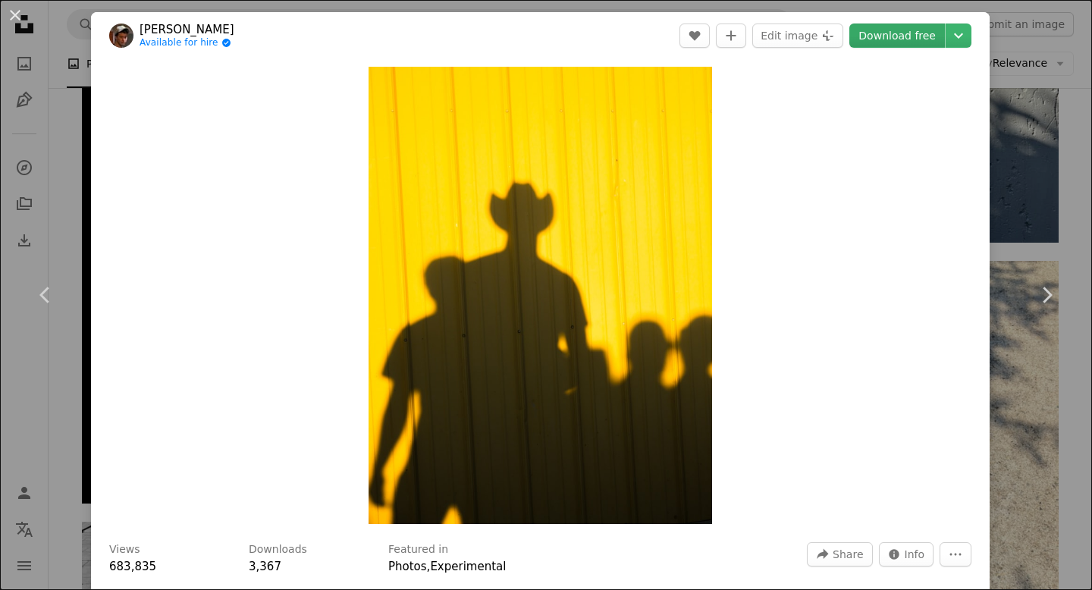
click at [922, 28] on link "Download free" at bounding box center [897, 36] width 96 height 24
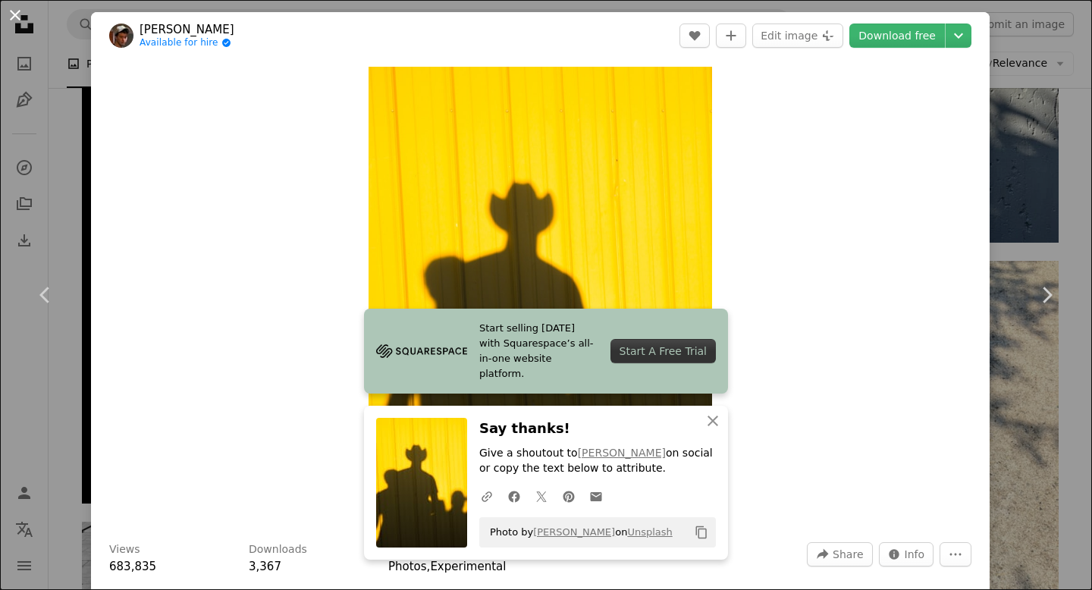
click at [14, 15] on button "An X shape" at bounding box center [15, 15] width 18 height 18
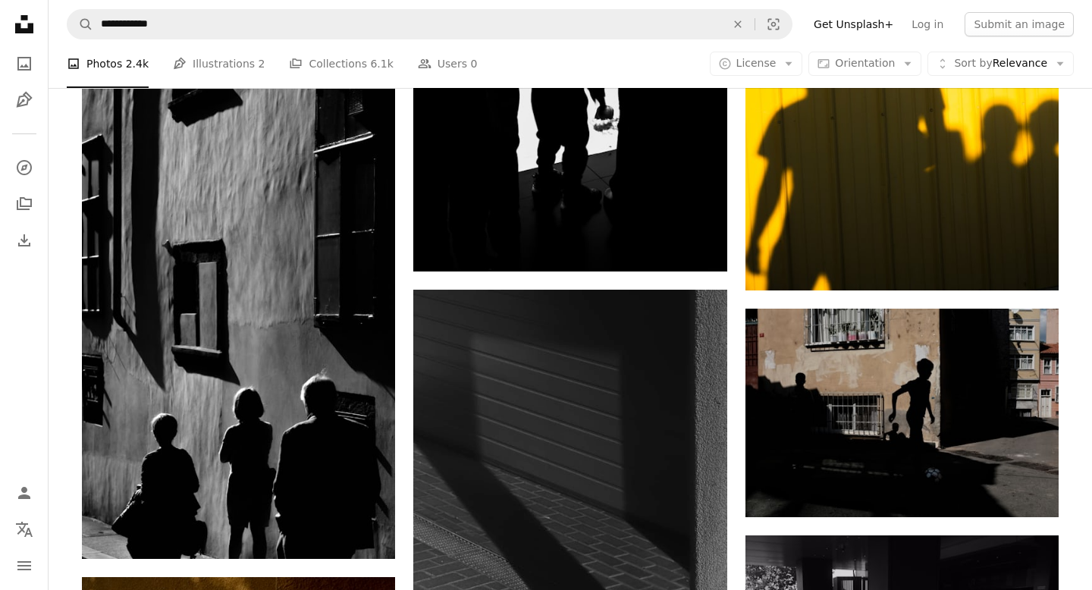
scroll to position [16006, 0]
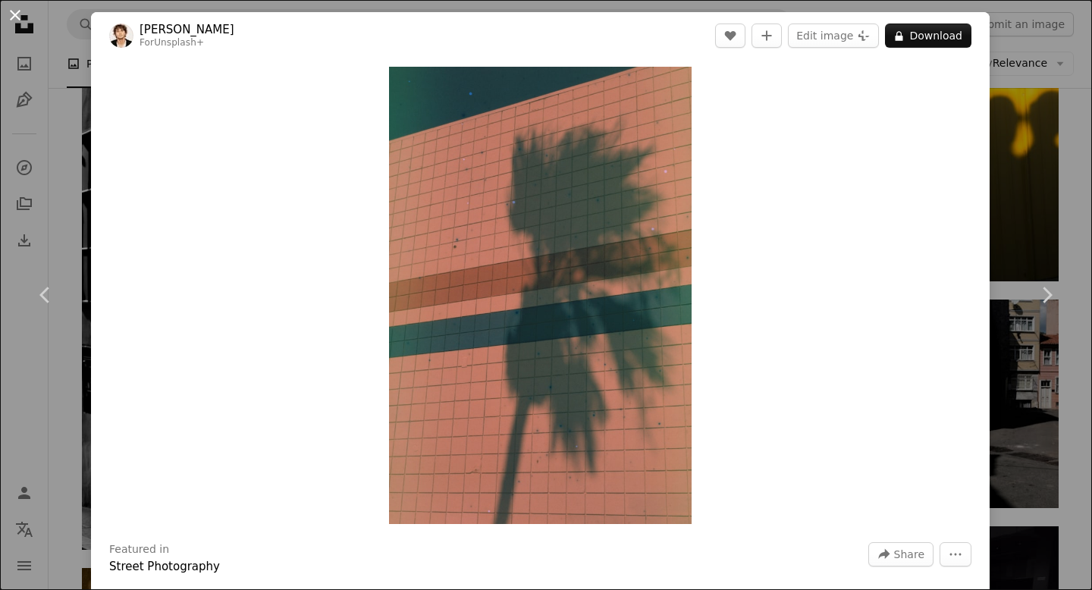
click at [20, 14] on button "An X shape" at bounding box center [15, 15] width 18 height 18
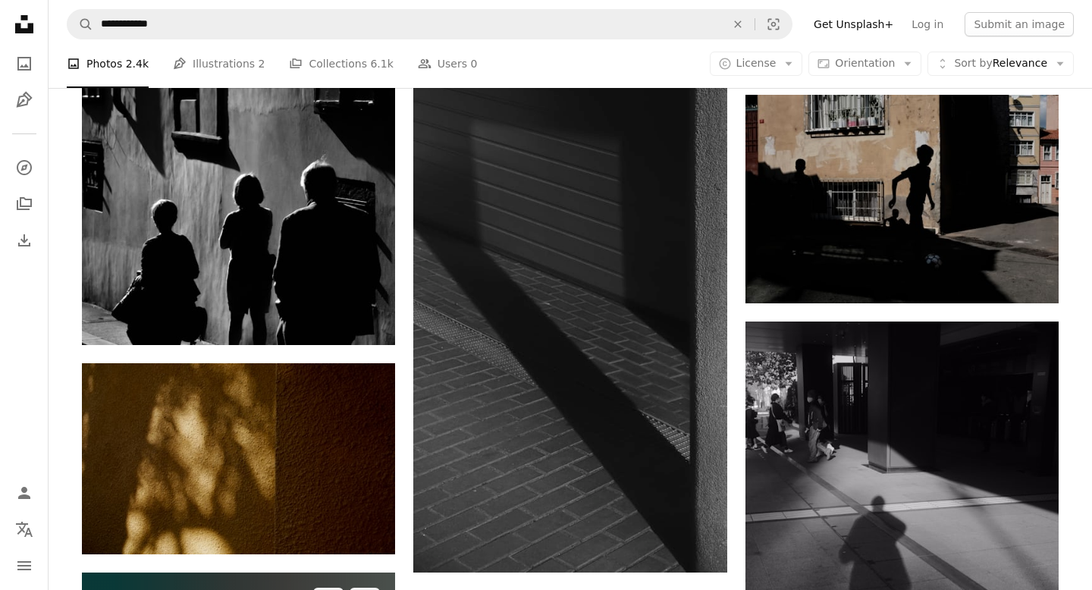
scroll to position [16282, 0]
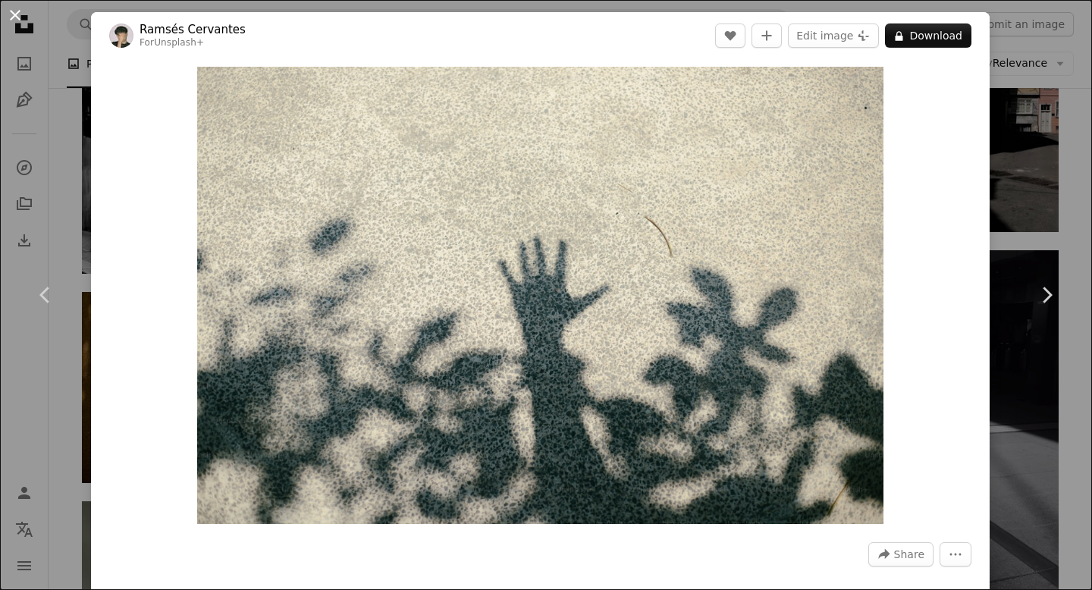
click at [15, 15] on button "An X shape" at bounding box center [15, 15] width 18 height 18
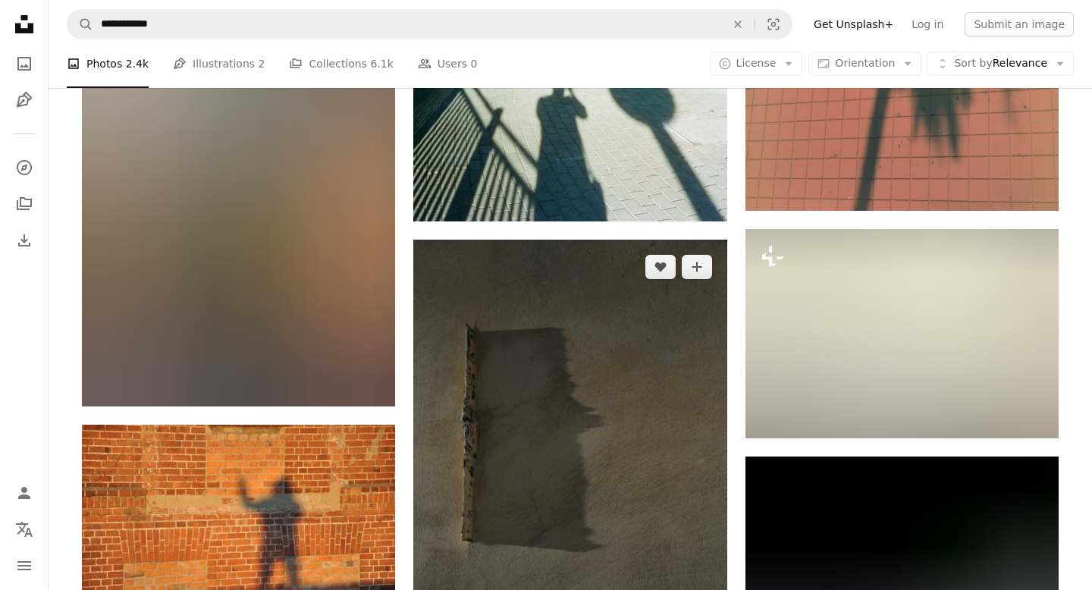
scroll to position [17283, 0]
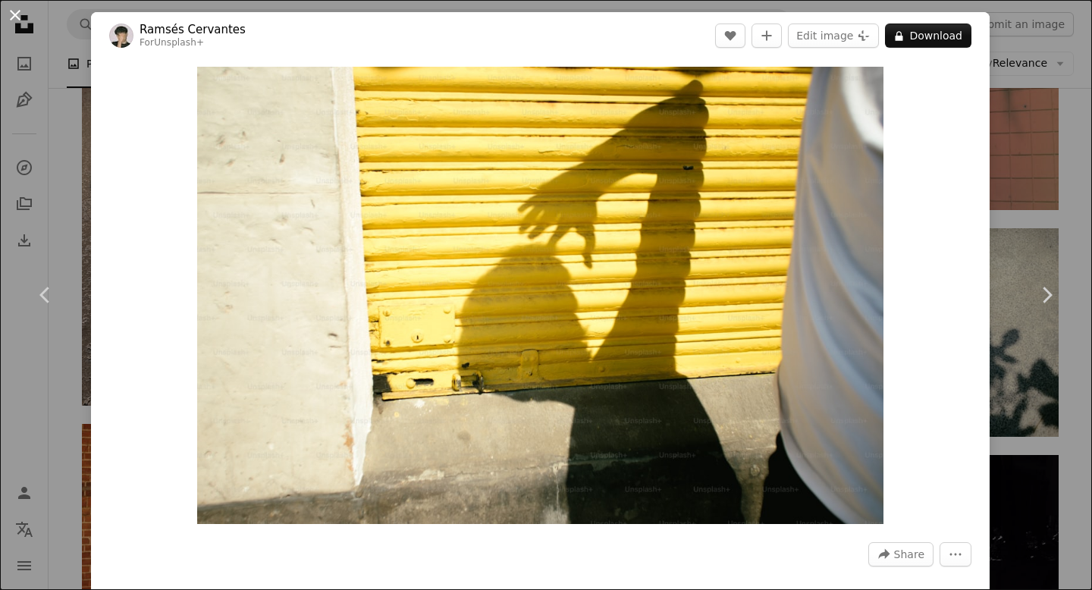
click at [6, 24] on button "An X shape" at bounding box center [15, 15] width 18 height 18
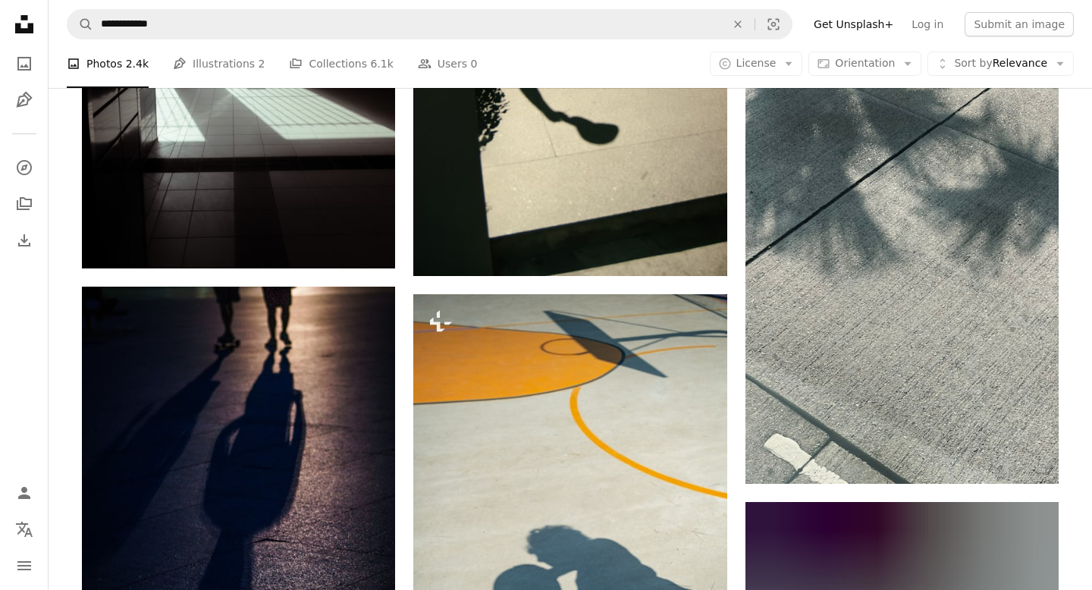
scroll to position [18923, 0]
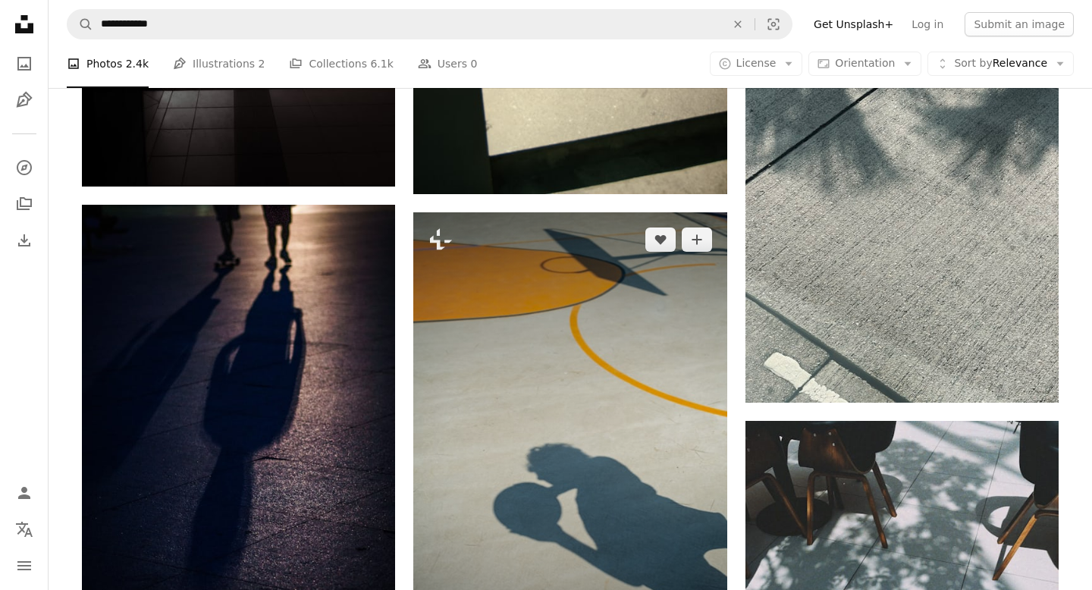
click at [583, 318] on img at bounding box center [569, 447] width 313 height 470
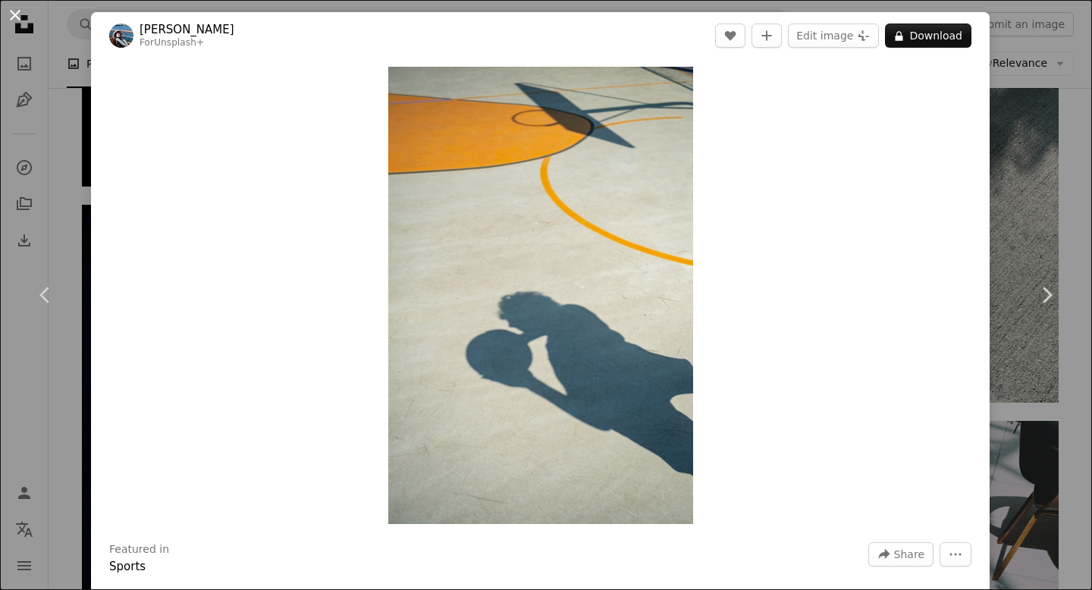
click at [17, 17] on button "An X shape" at bounding box center [15, 15] width 18 height 18
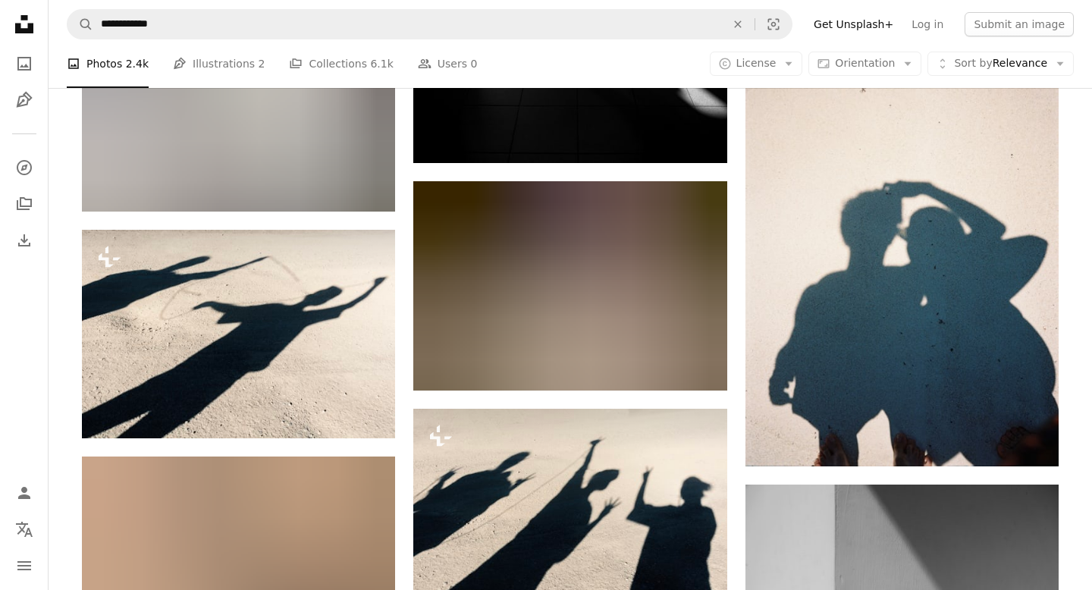
scroll to position [22201, 0]
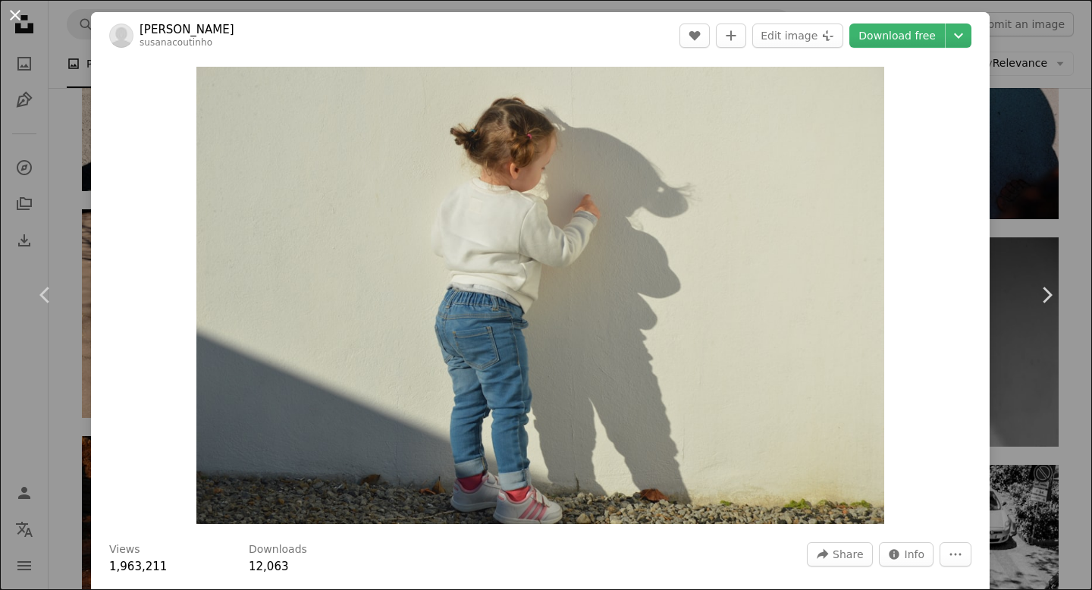
click at [13, 13] on button "An X shape" at bounding box center [15, 15] width 18 height 18
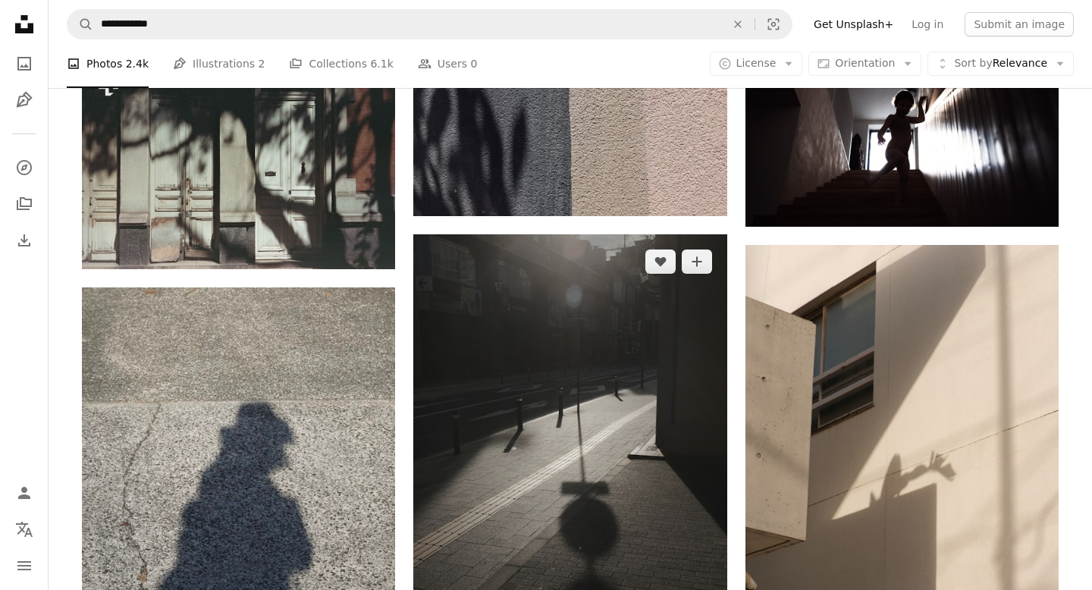
scroll to position [25408, 0]
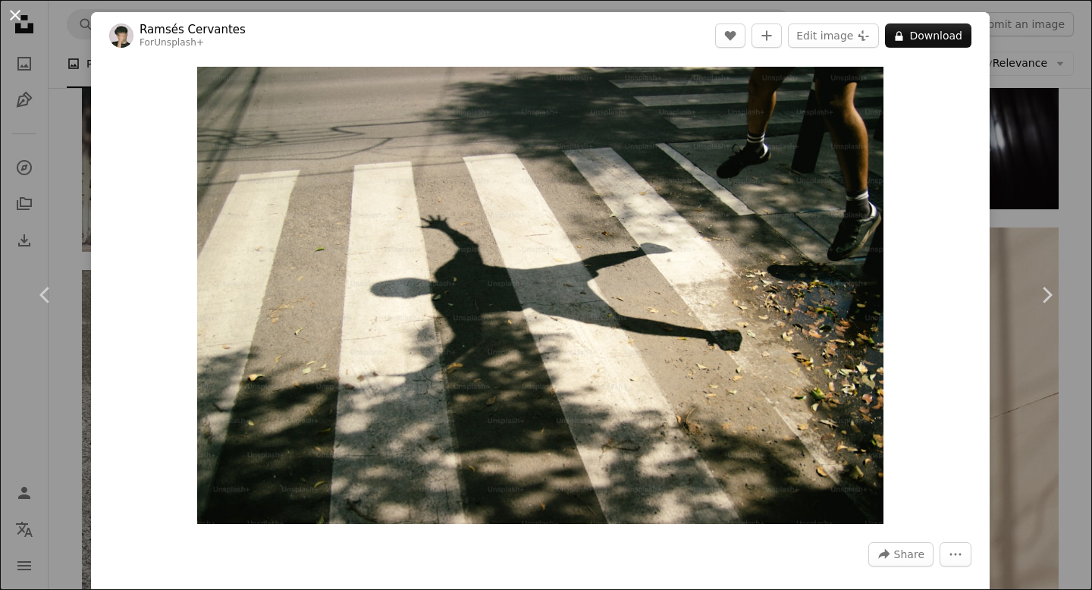
click at [13, 11] on button "An X shape" at bounding box center [15, 15] width 18 height 18
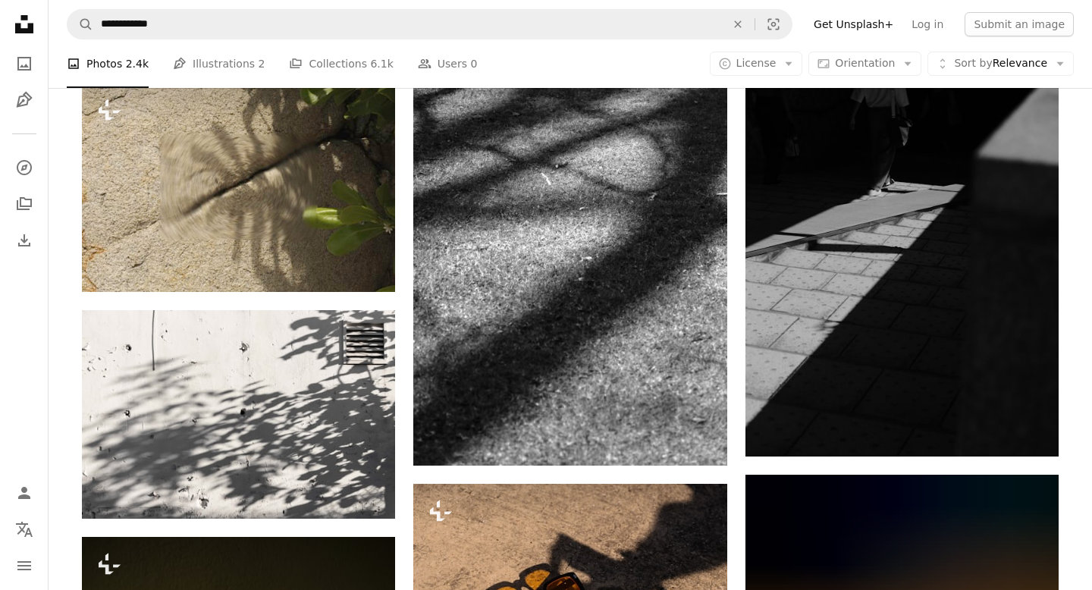
scroll to position [28205, 0]
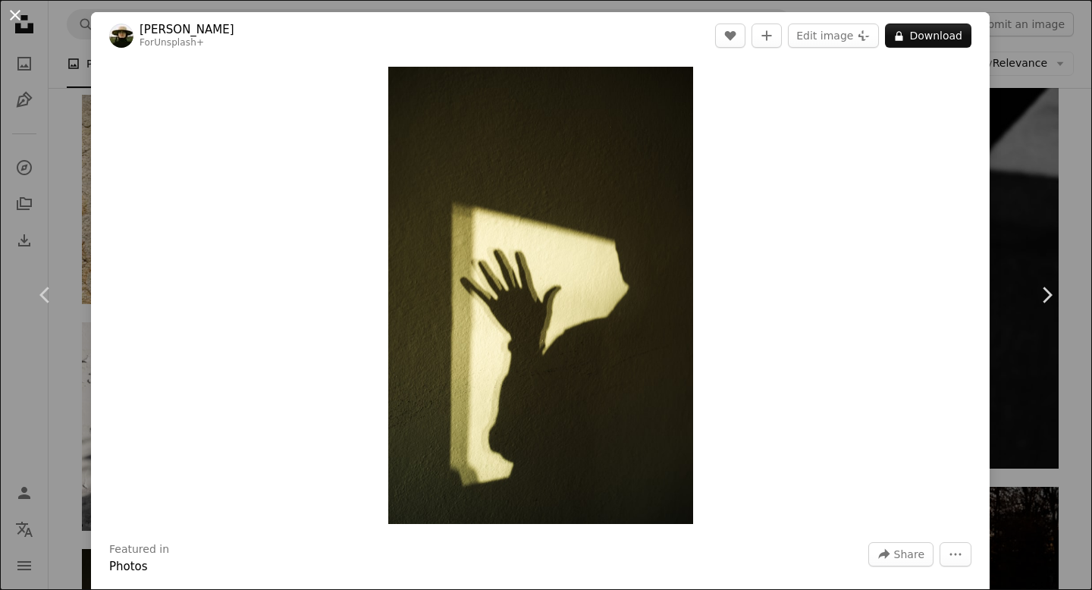
click at [8, 7] on button "An X shape" at bounding box center [15, 15] width 18 height 18
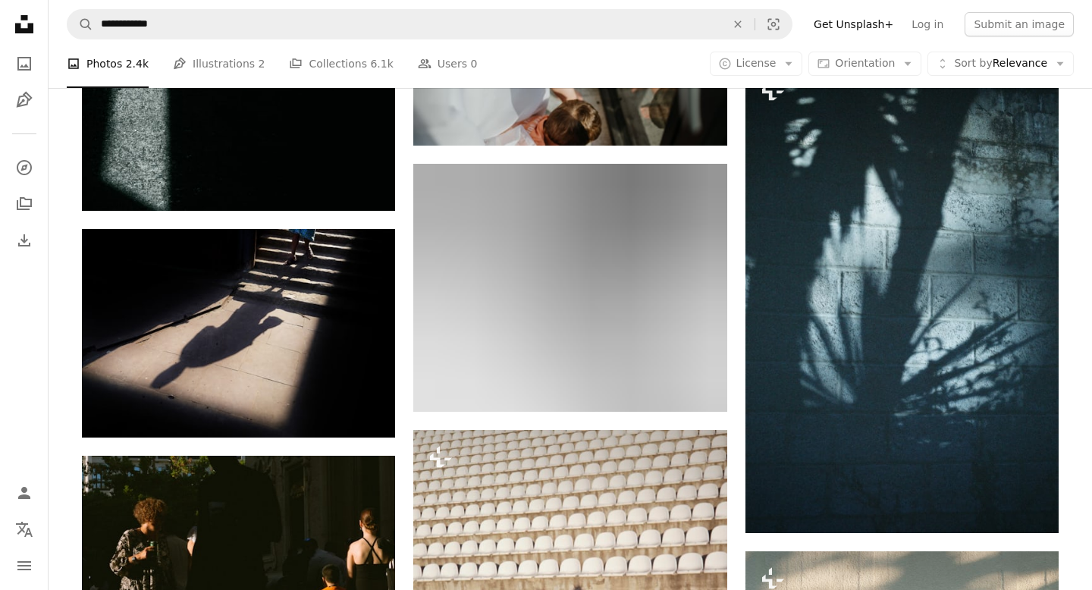
scroll to position [32120, 0]
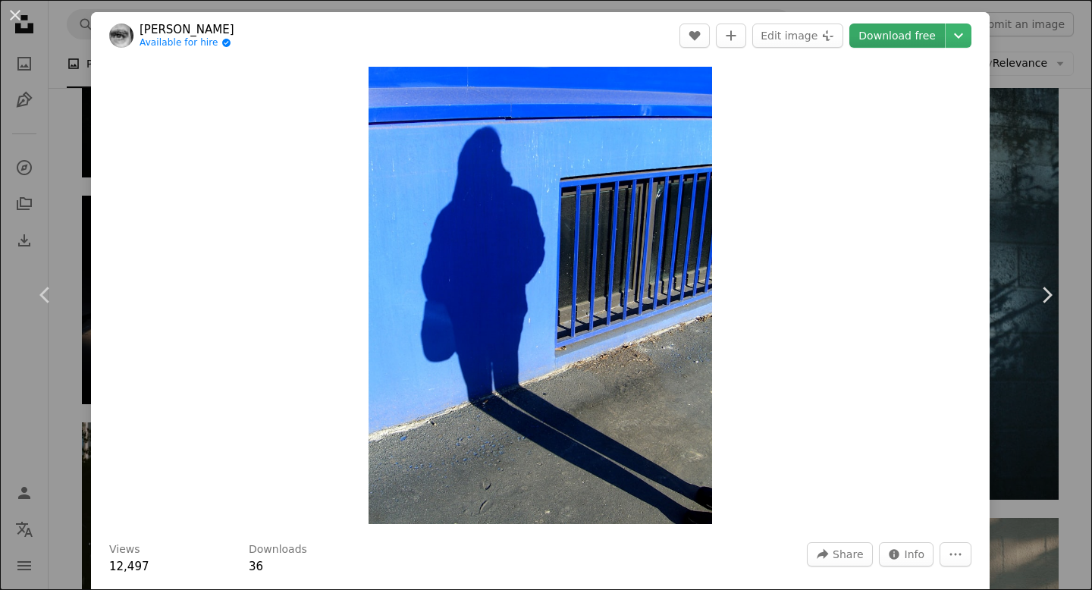
click at [908, 31] on link "Download free" at bounding box center [897, 36] width 96 height 24
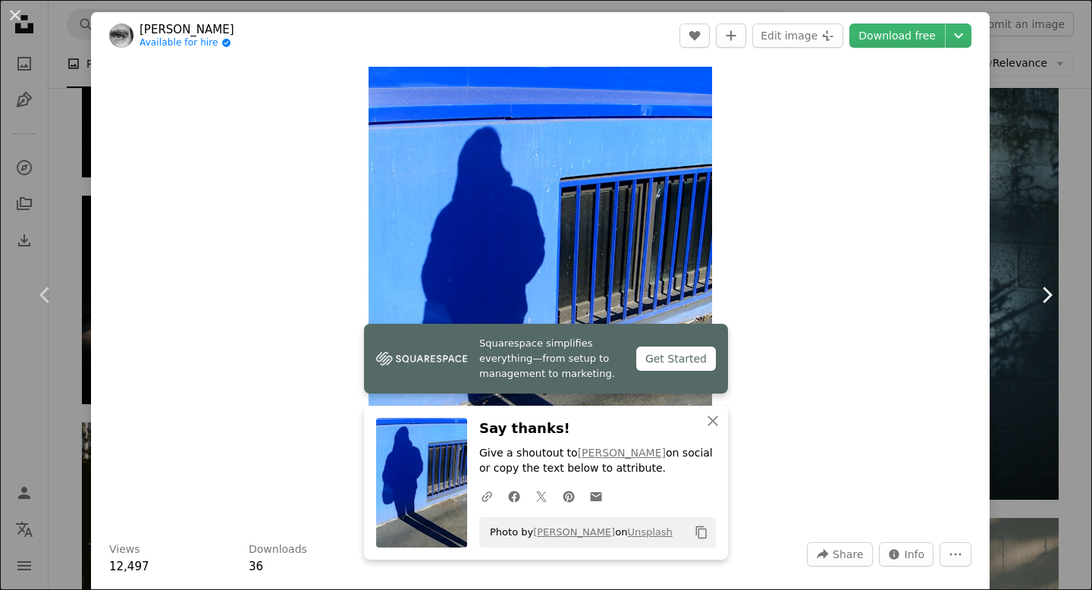
click at [1036, 236] on link "Chevron right" at bounding box center [1046, 295] width 91 height 146
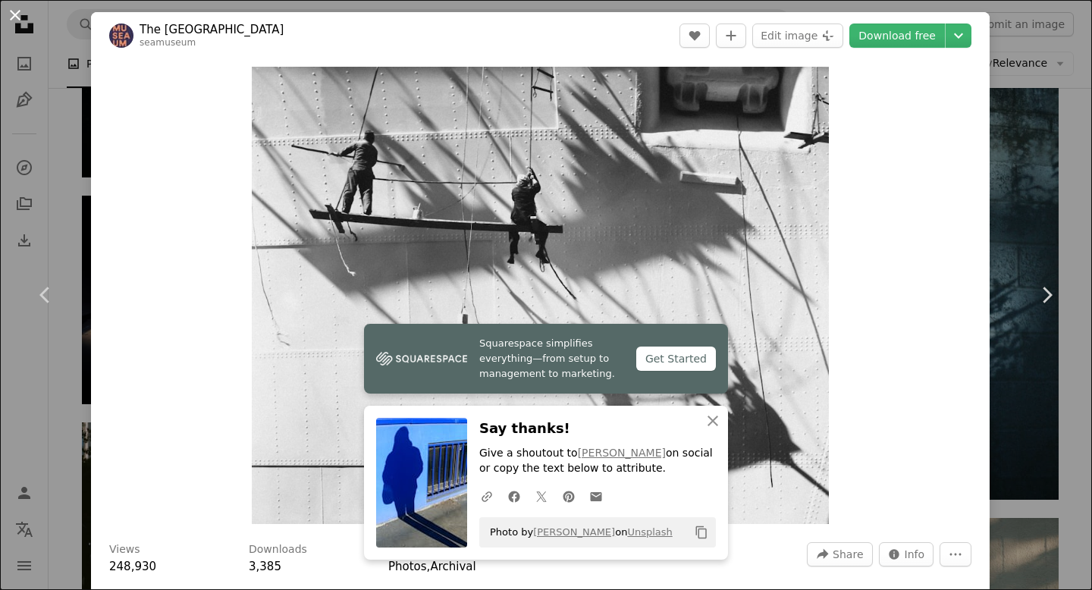
click at [8, 17] on button "An X shape" at bounding box center [15, 15] width 18 height 18
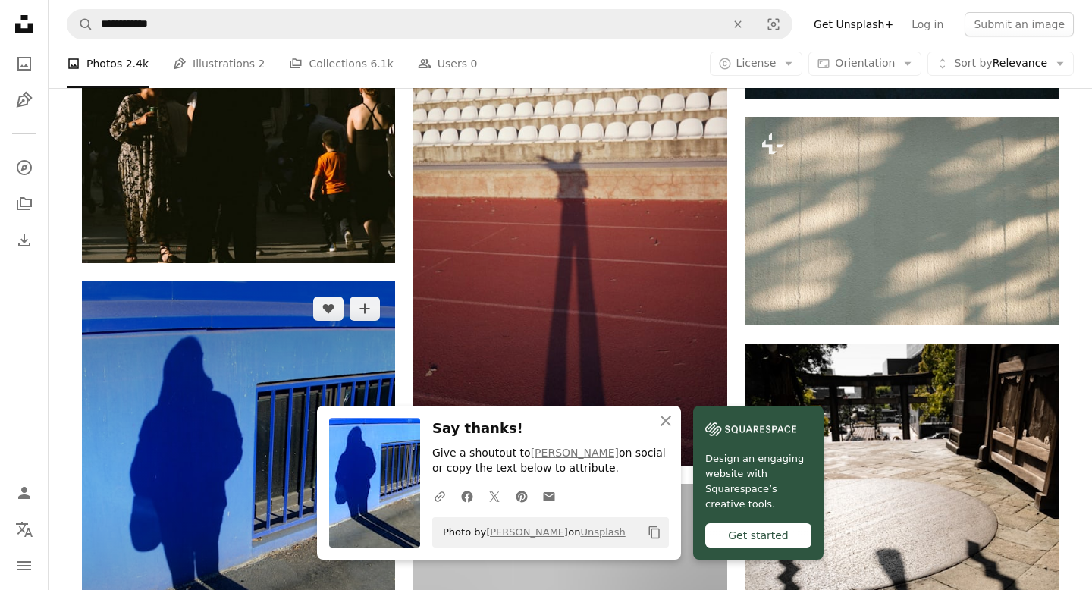
scroll to position [32522, 0]
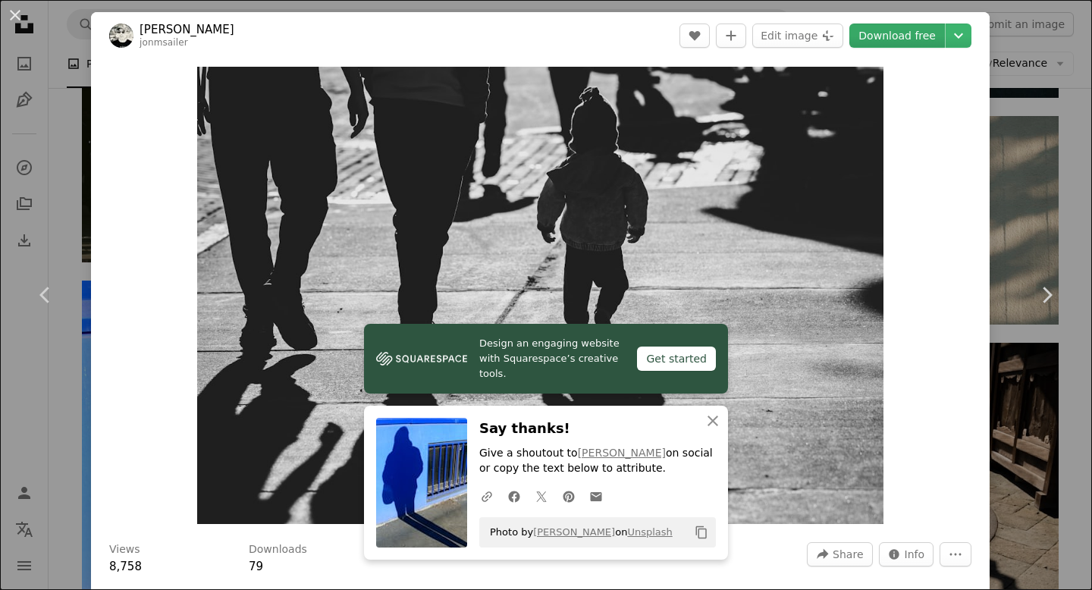
click at [929, 33] on link "Download free" at bounding box center [897, 36] width 96 height 24
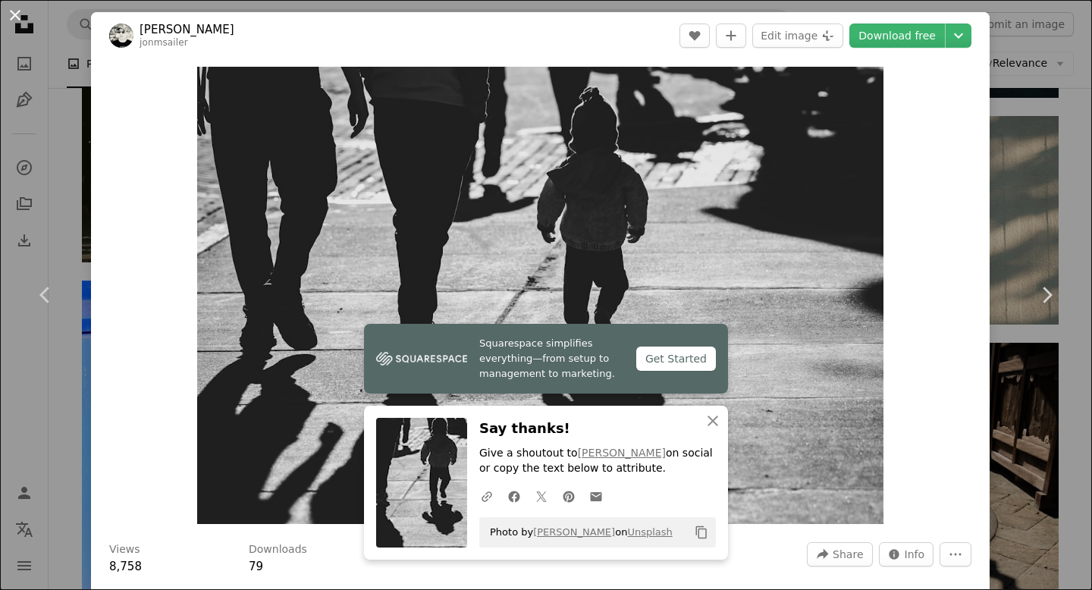
click at [15, 12] on button "An X shape" at bounding box center [15, 15] width 18 height 18
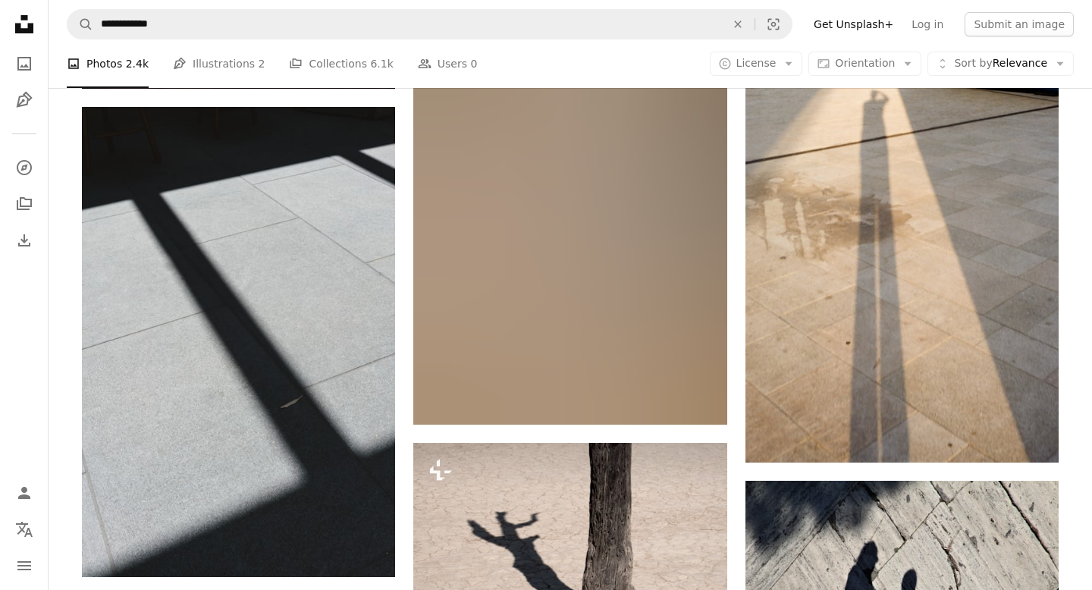
scroll to position [45051, 0]
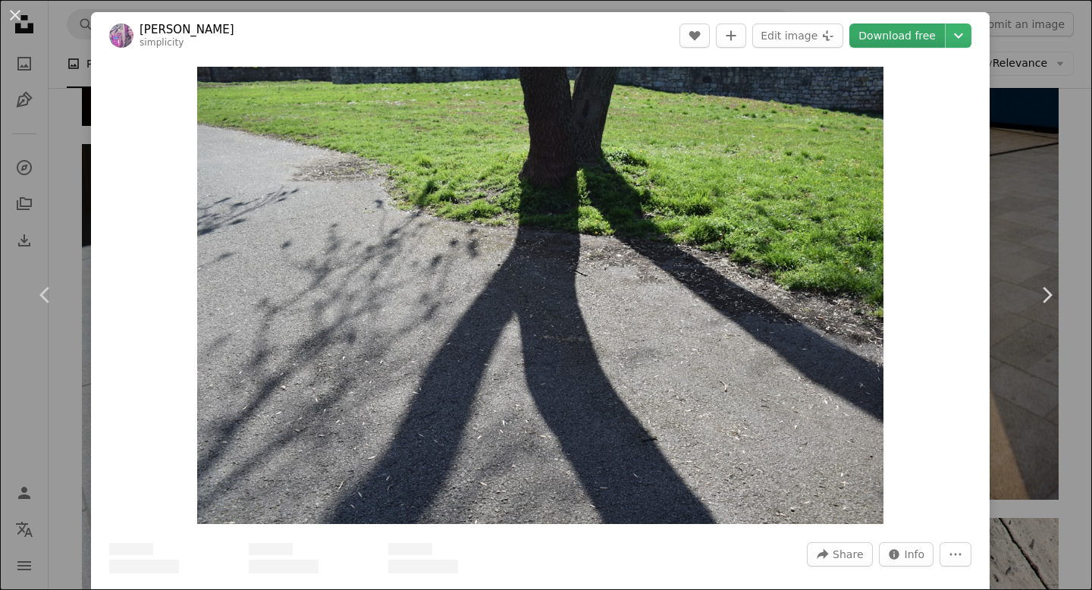
click at [906, 42] on link "Download free" at bounding box center [897, 36] width 96 height 24
